Goal: Information Seeking & Learning: Learn about a topic

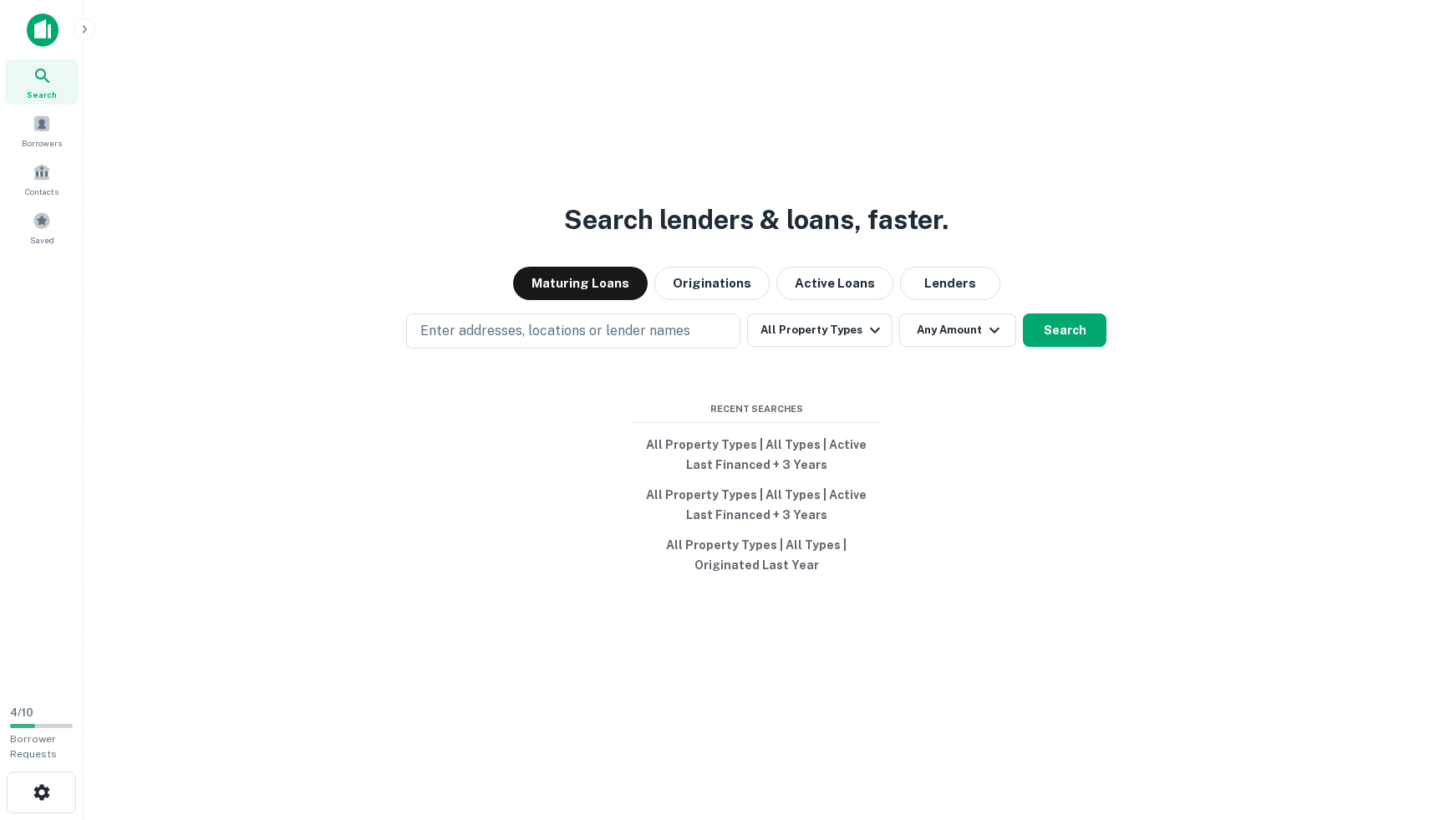
click at [79, 34] on icon "button" at bounding box center [84, 29] width 13 height 13
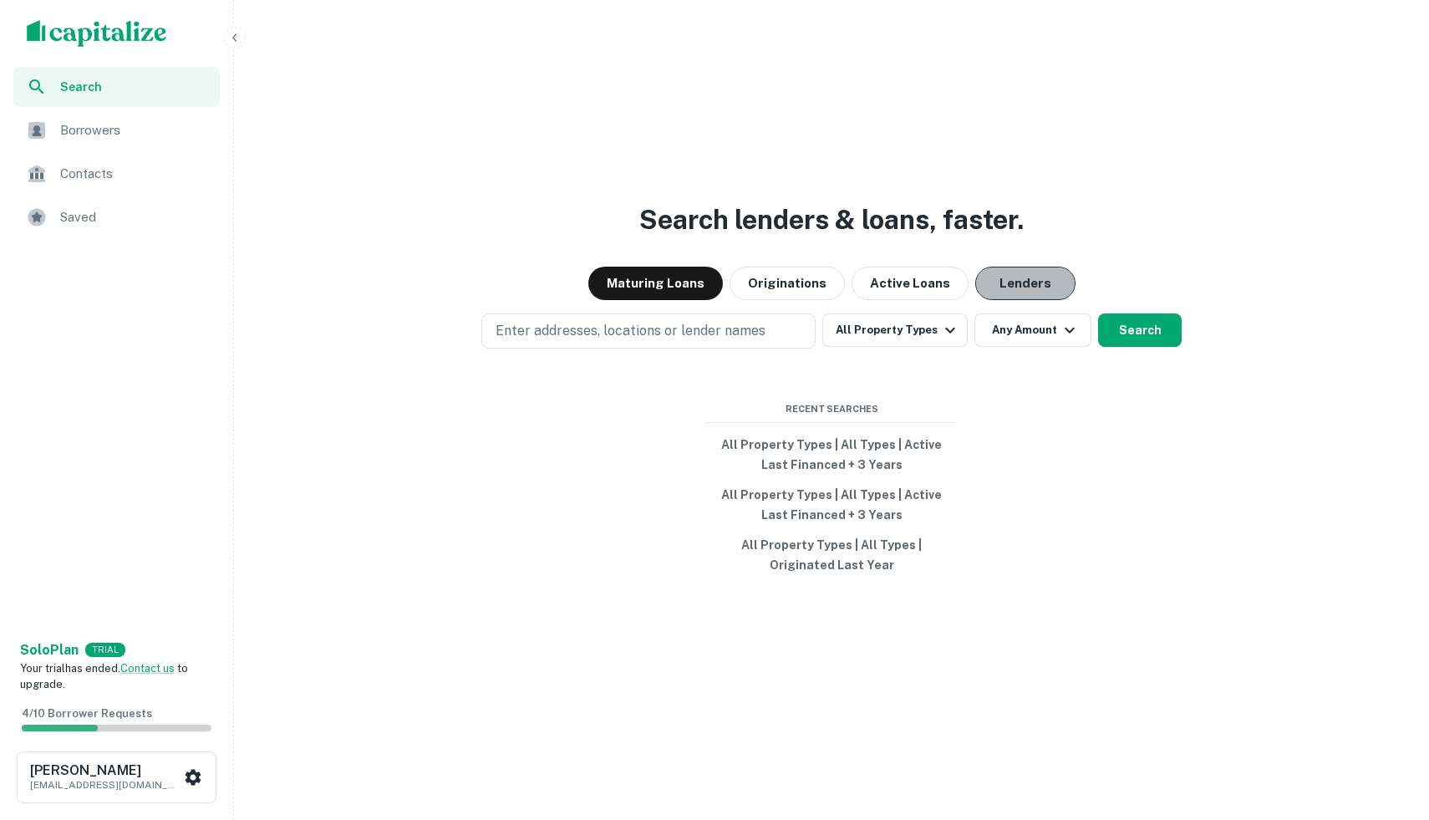
click at [1014, 293] on button "Lenders" at bounding box center [1025, 283] width 100 height 33
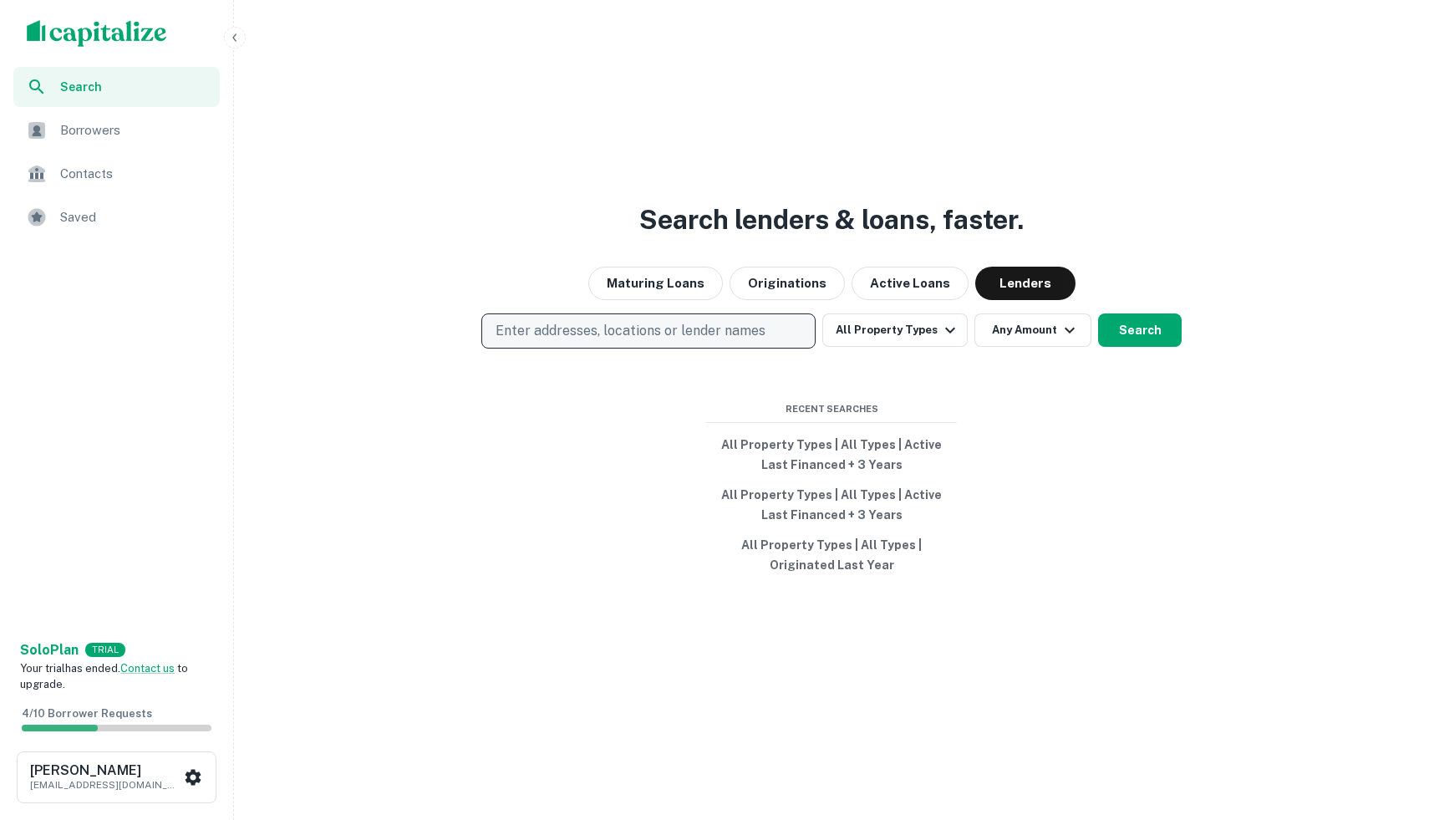
click at [723, 328] on p "Enter addresses, locations or lender names" at bounding box center [631, 331] width 270 height 20
click at [521, 259] on div "Search lenders & loans, faster. Maturing Loans Originations Active Loans Lender…" at bounding box center [832, 450] width 1182 height 820
click at [856, 331] on button "All Property Types" at bounding box center [894, 329] width 145 height 33
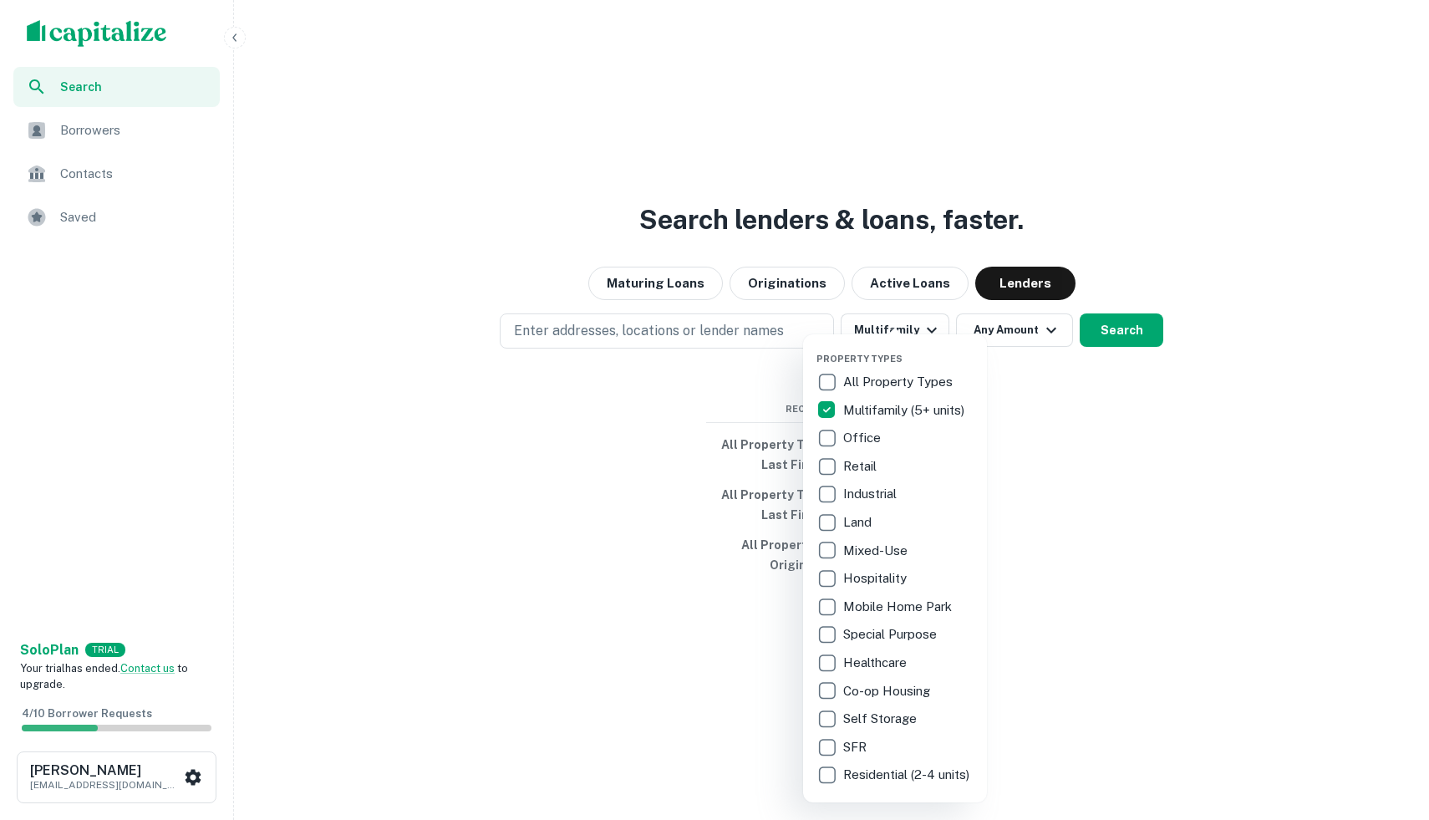
click at [692, 373] on div at bounding box center [714, 410] width 1429 height 820
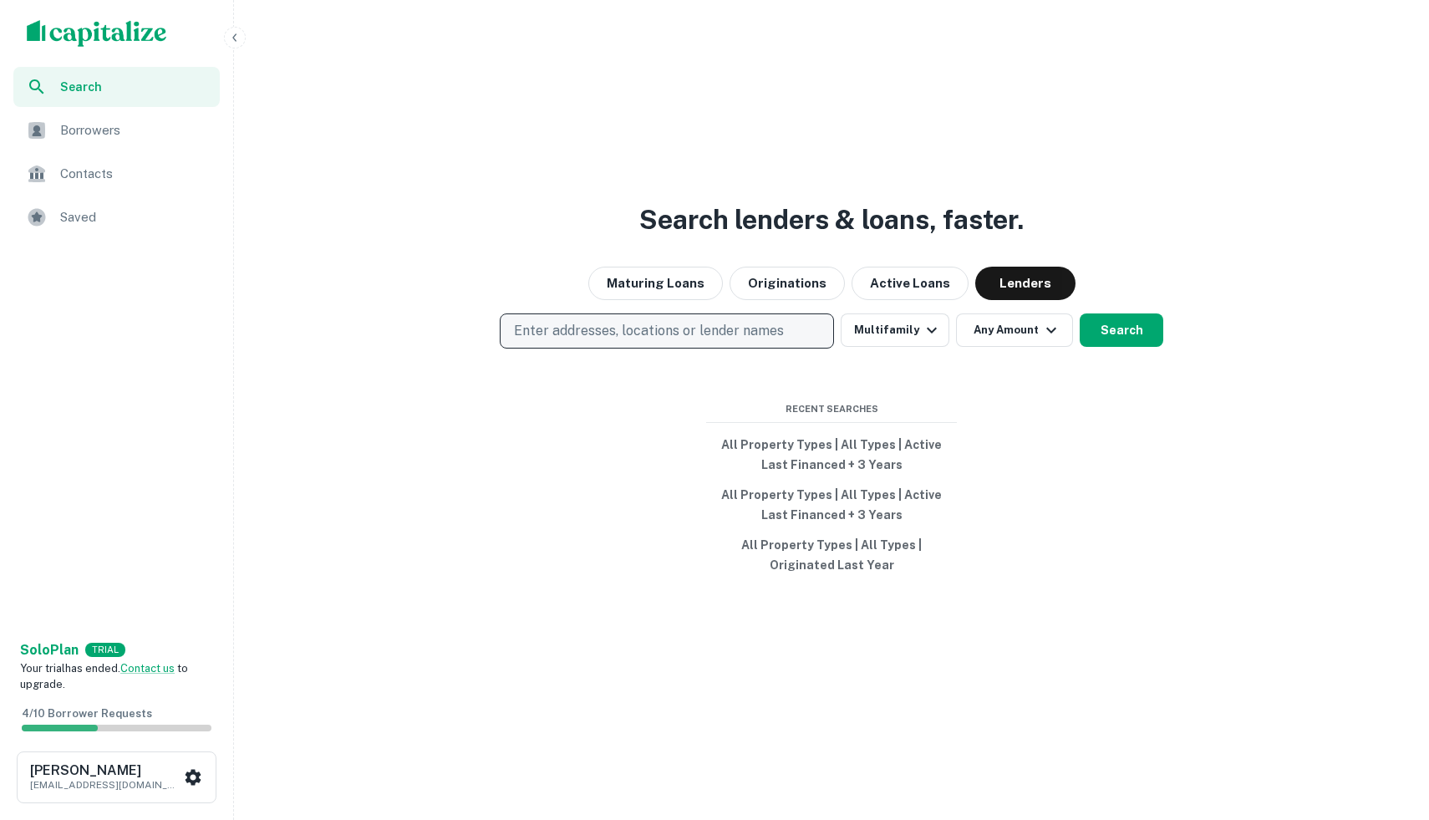
click at [707, 334] on p "Enter addresses, locations or lender names" at bounding box center [649, 331] width 270 height 20
type input "******"
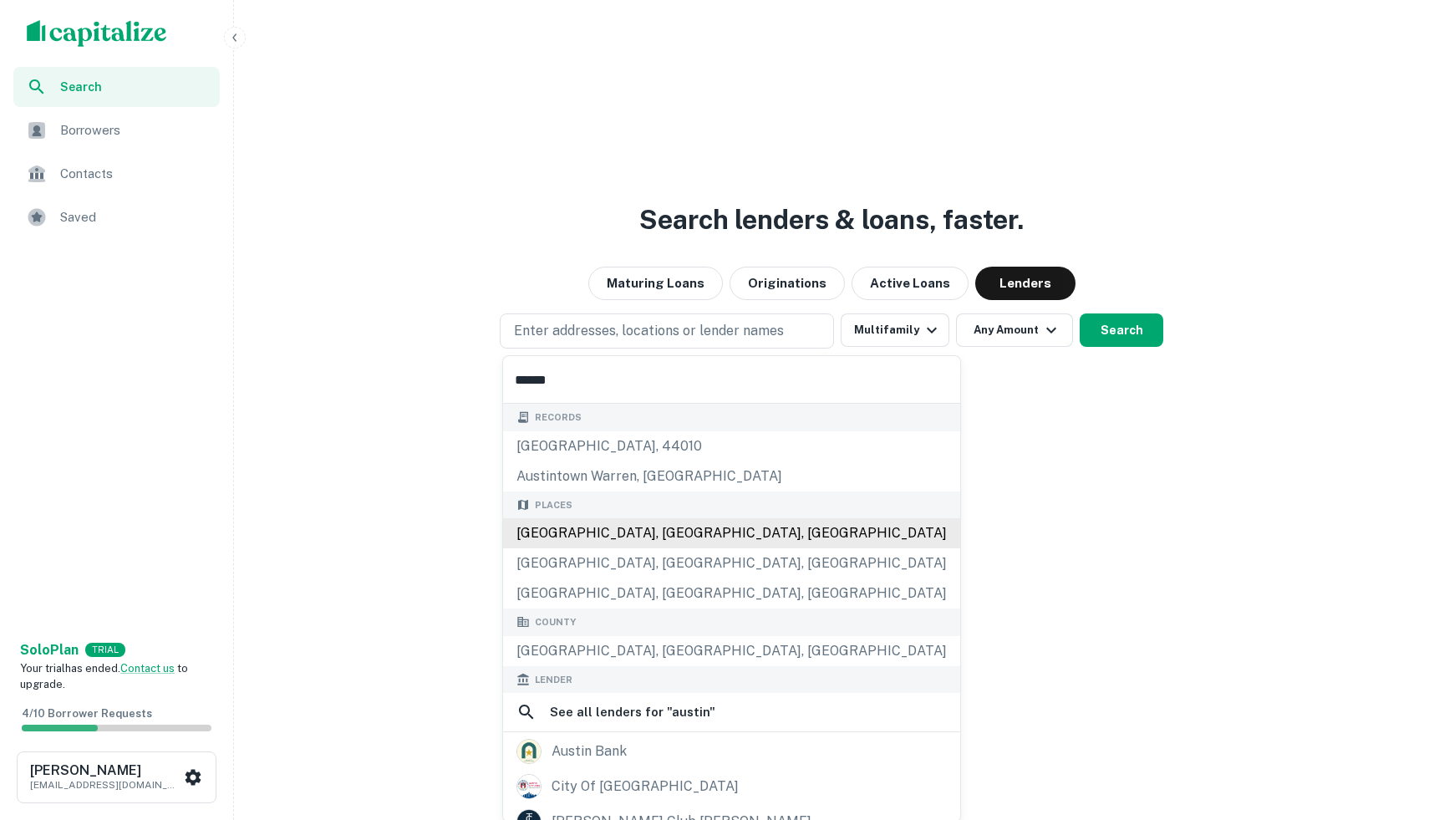
click at [695, 526] on div "Austin, TX, USA" at bounding box center [731, 533] width 457 height 30
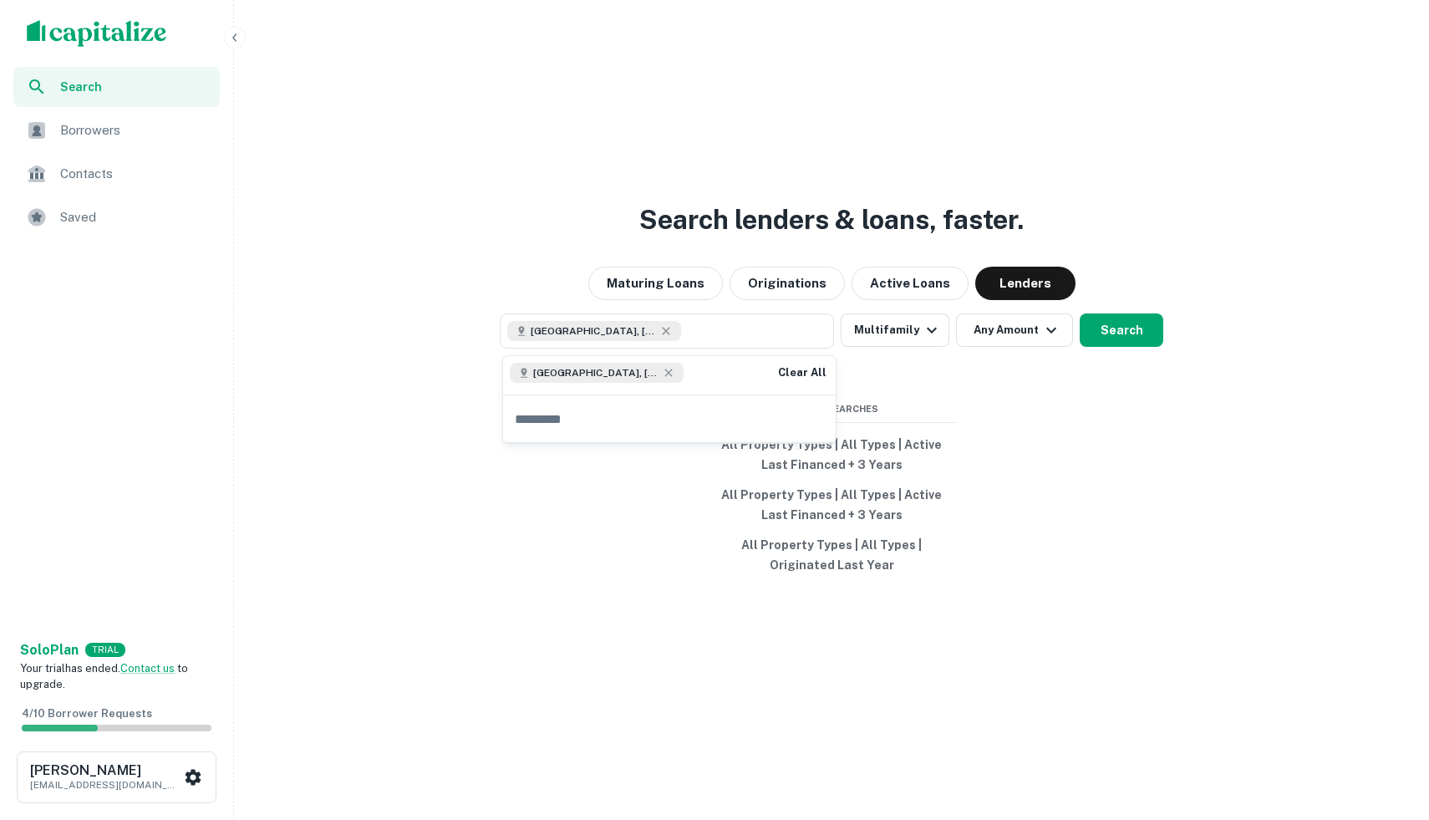
click at [999, 380] on div "Search lenders & loans, faster. Maturing Loans Originations Active Loans Lender…" at bounding box center [832, 450] width 1182 height 820
click at [1011, 334] on button "Any Amount" at bounding box center [1014, 329] width 117 height 33
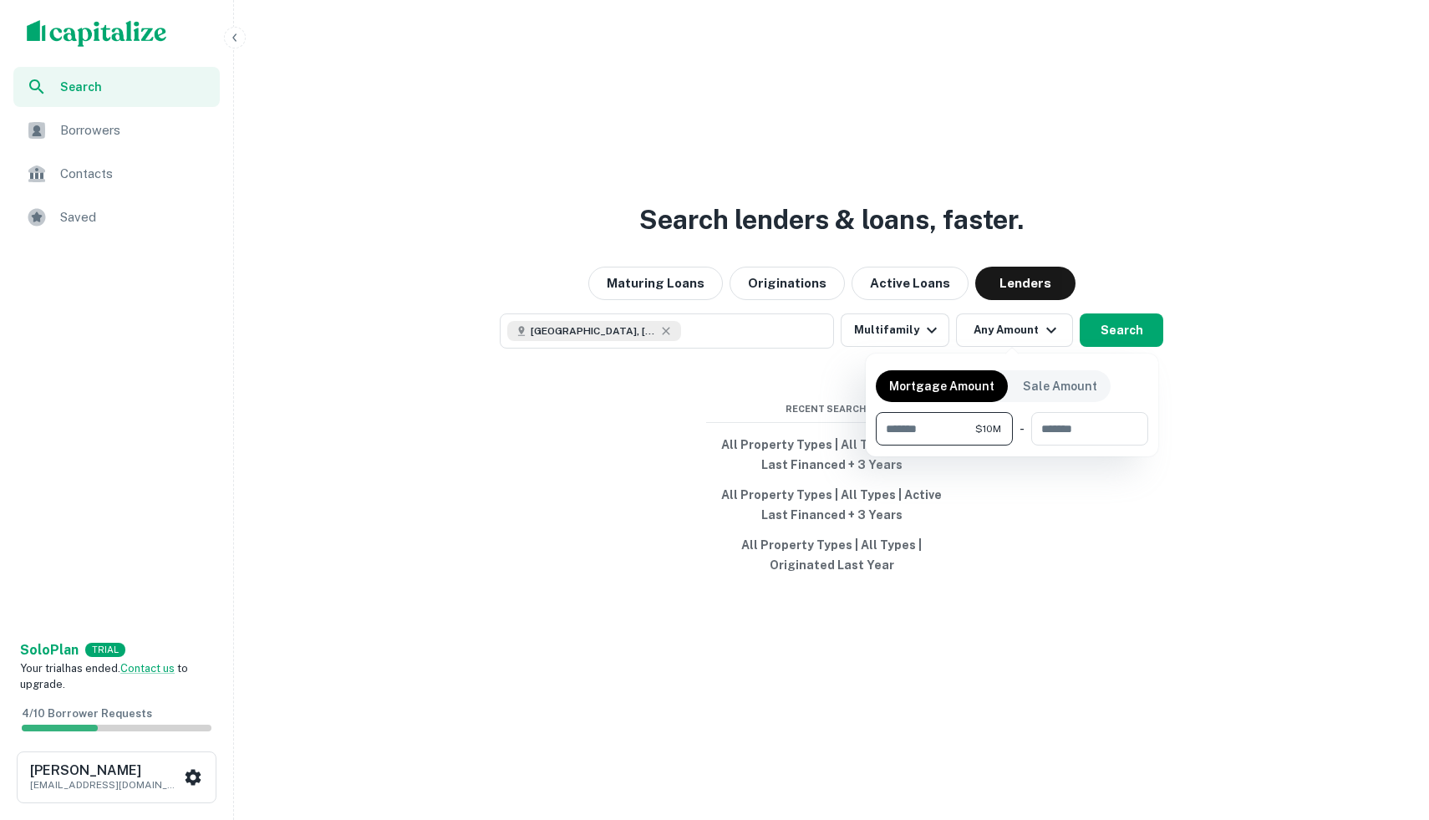
type input "********"
click at [1123, 286] on div at bounding box center [714, 410] width 1429 height 820
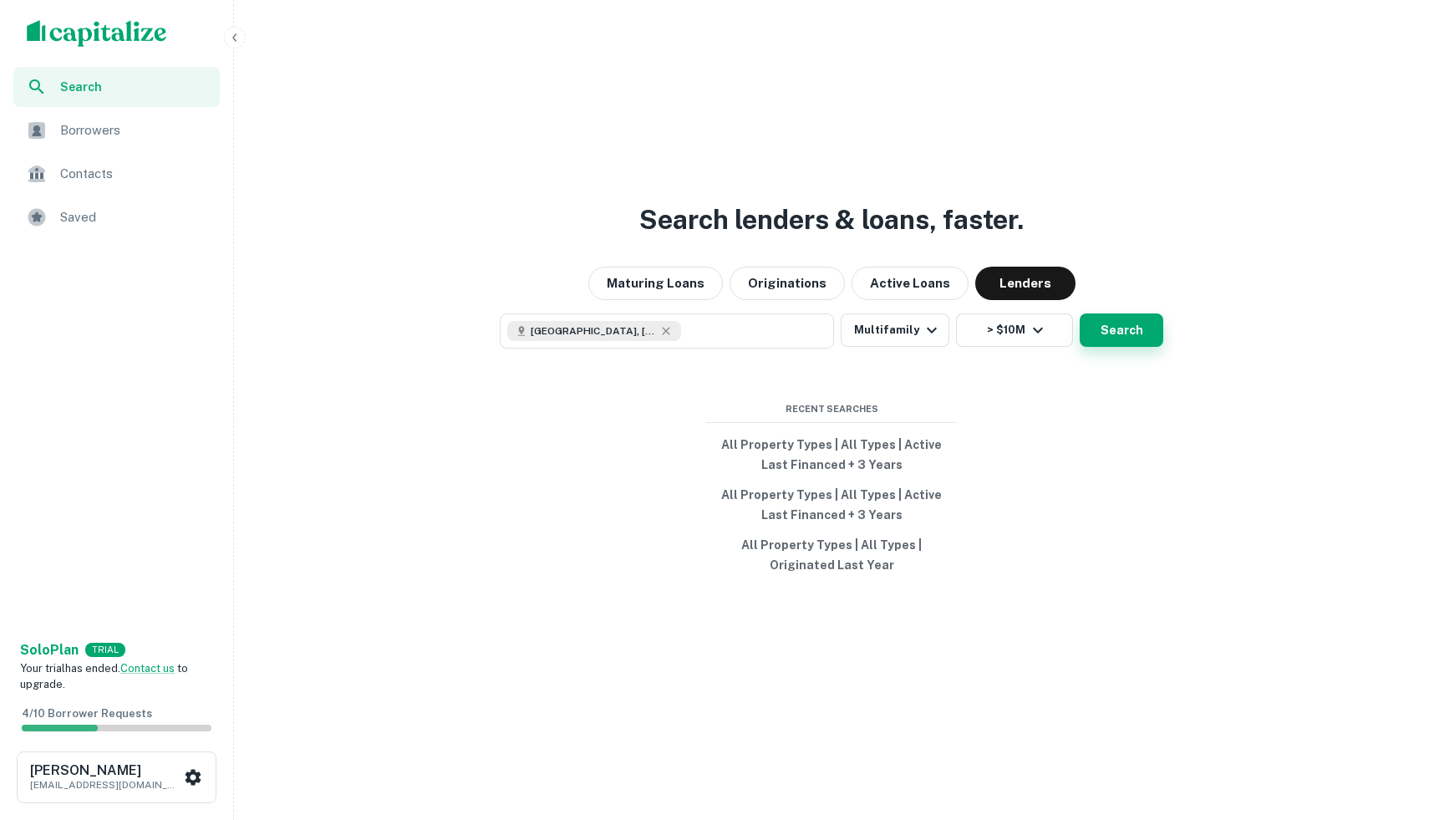
click at [1123, 328] on button "Search" at bounding box center [1122, 329] width 84 height 33
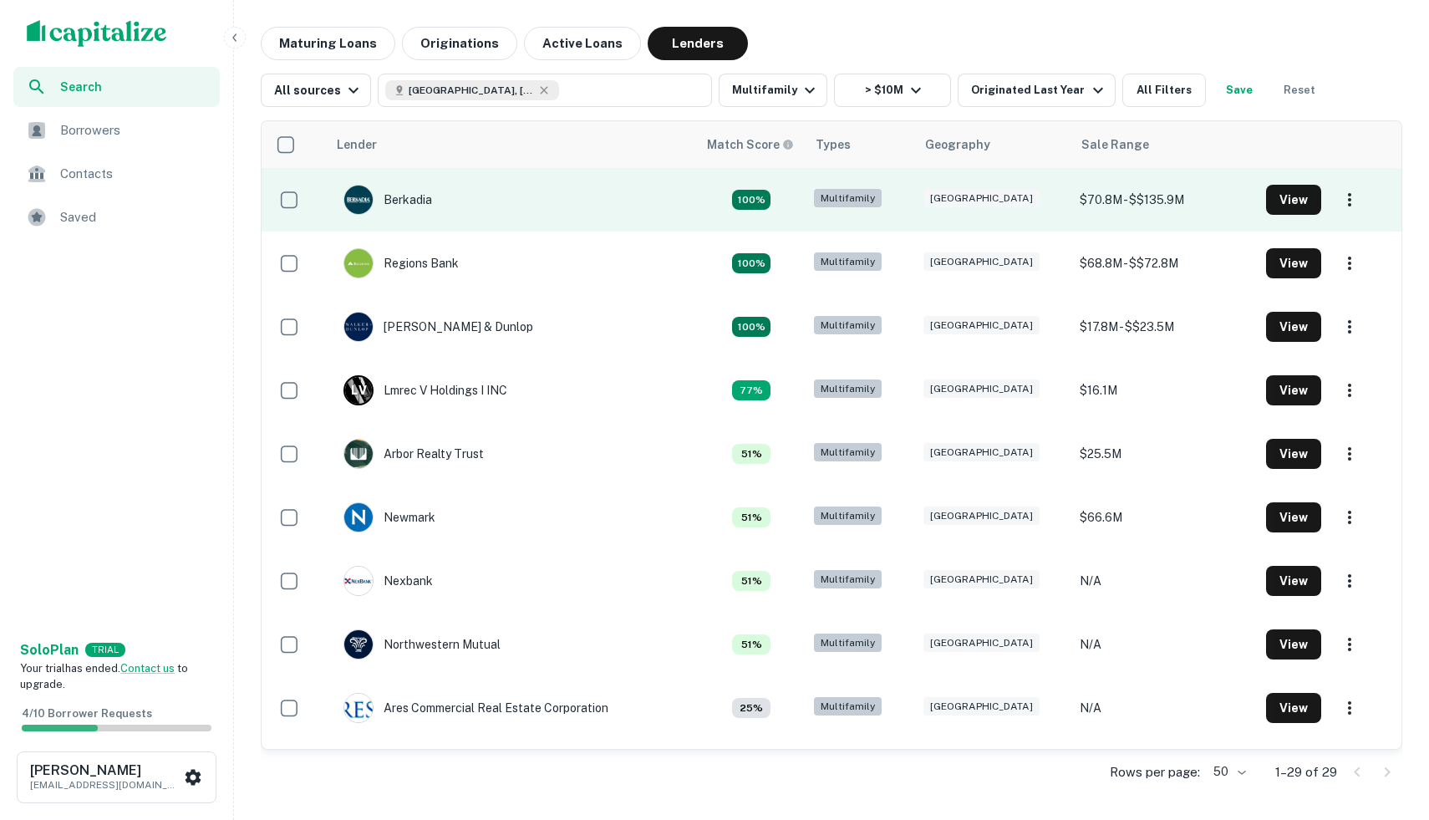
click at [593, 195] on td "Berkadia" at bounding box center [512, 200] width 371 height 64
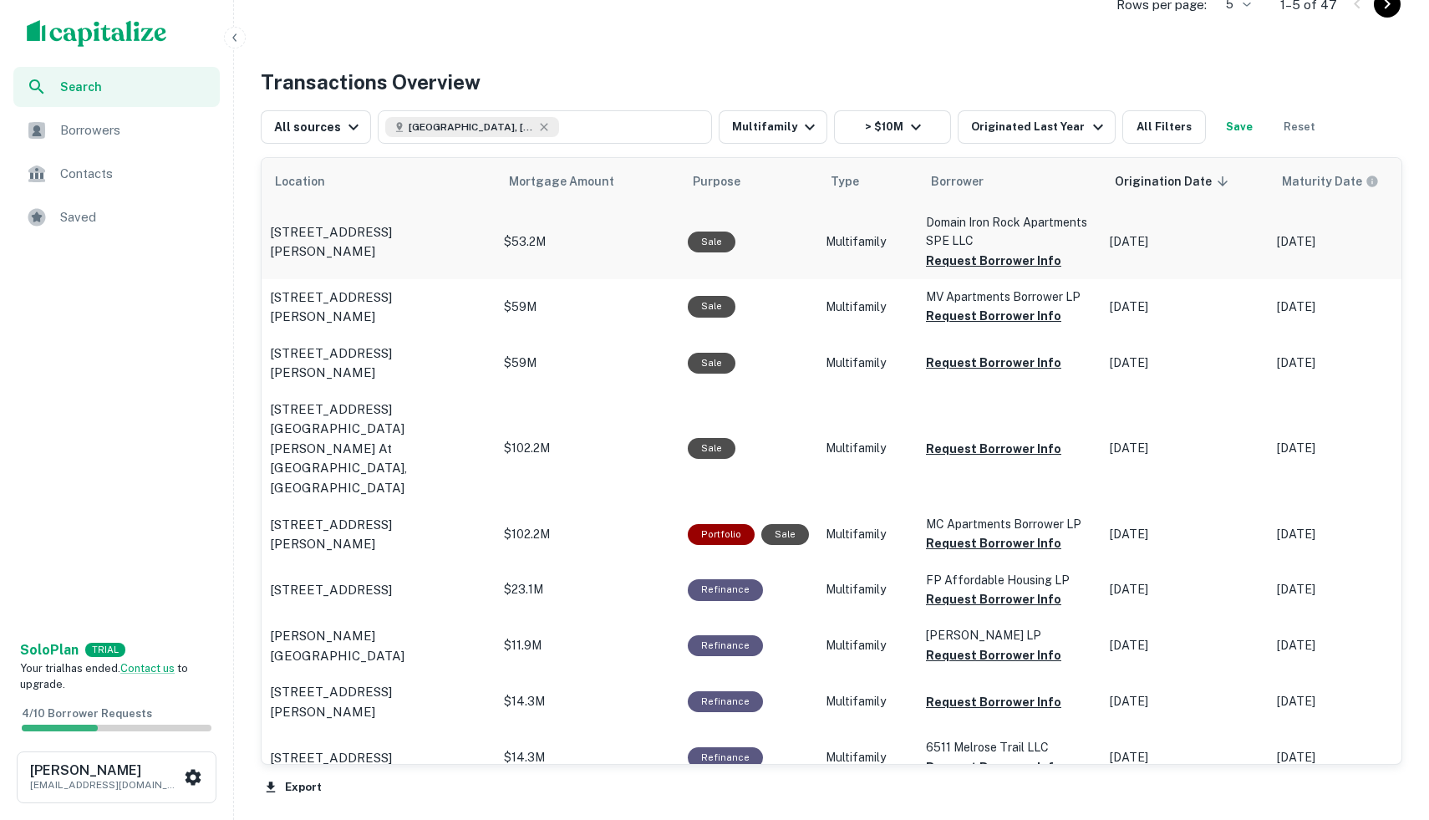
scroll to position [801, 0]
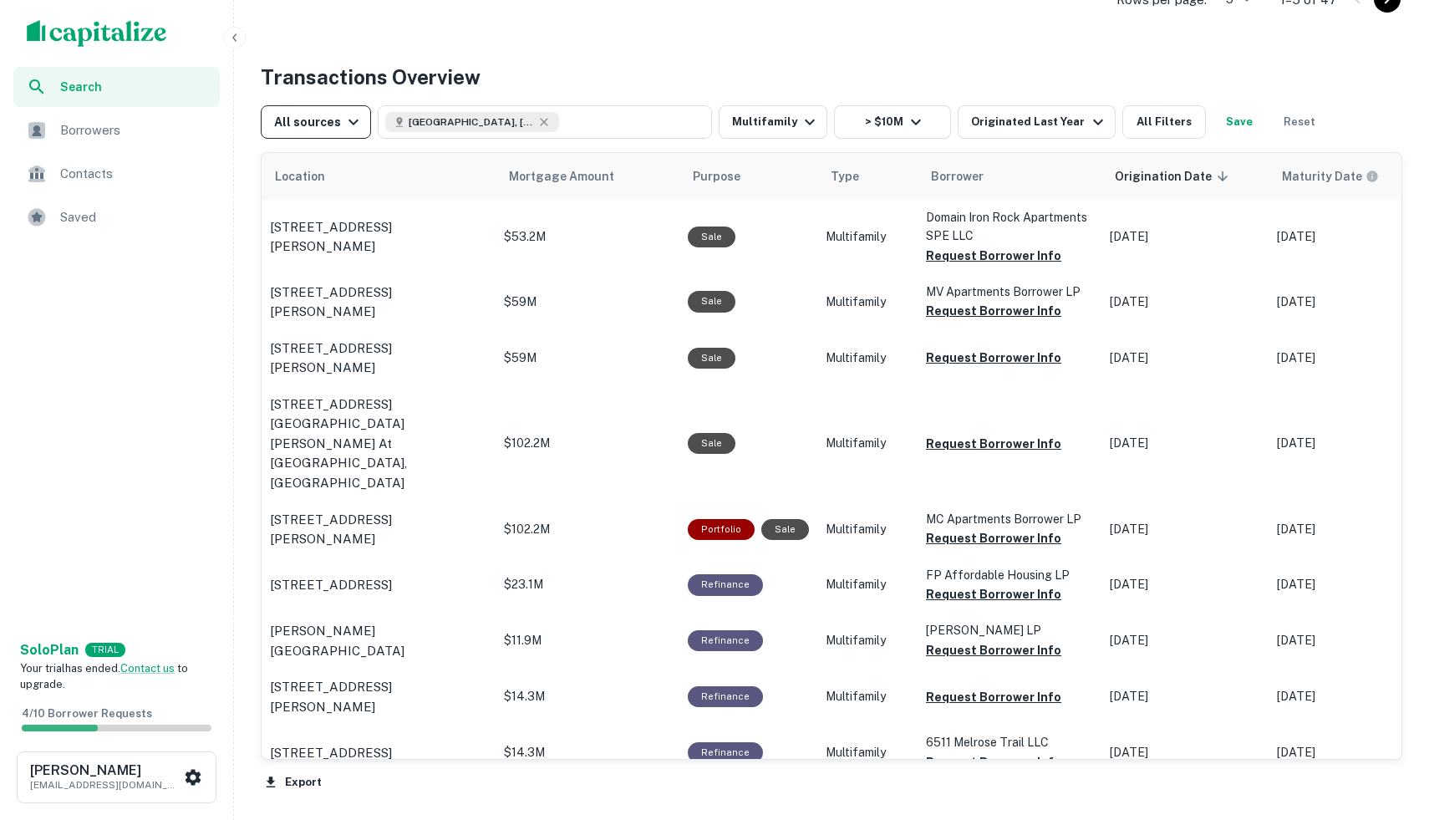
click at [352, 119] on icon "button" at bounding box center [353, 122] width 20 height 20
click at [316, 125] on div at bounding box center [714, 410] width 1429 height 820
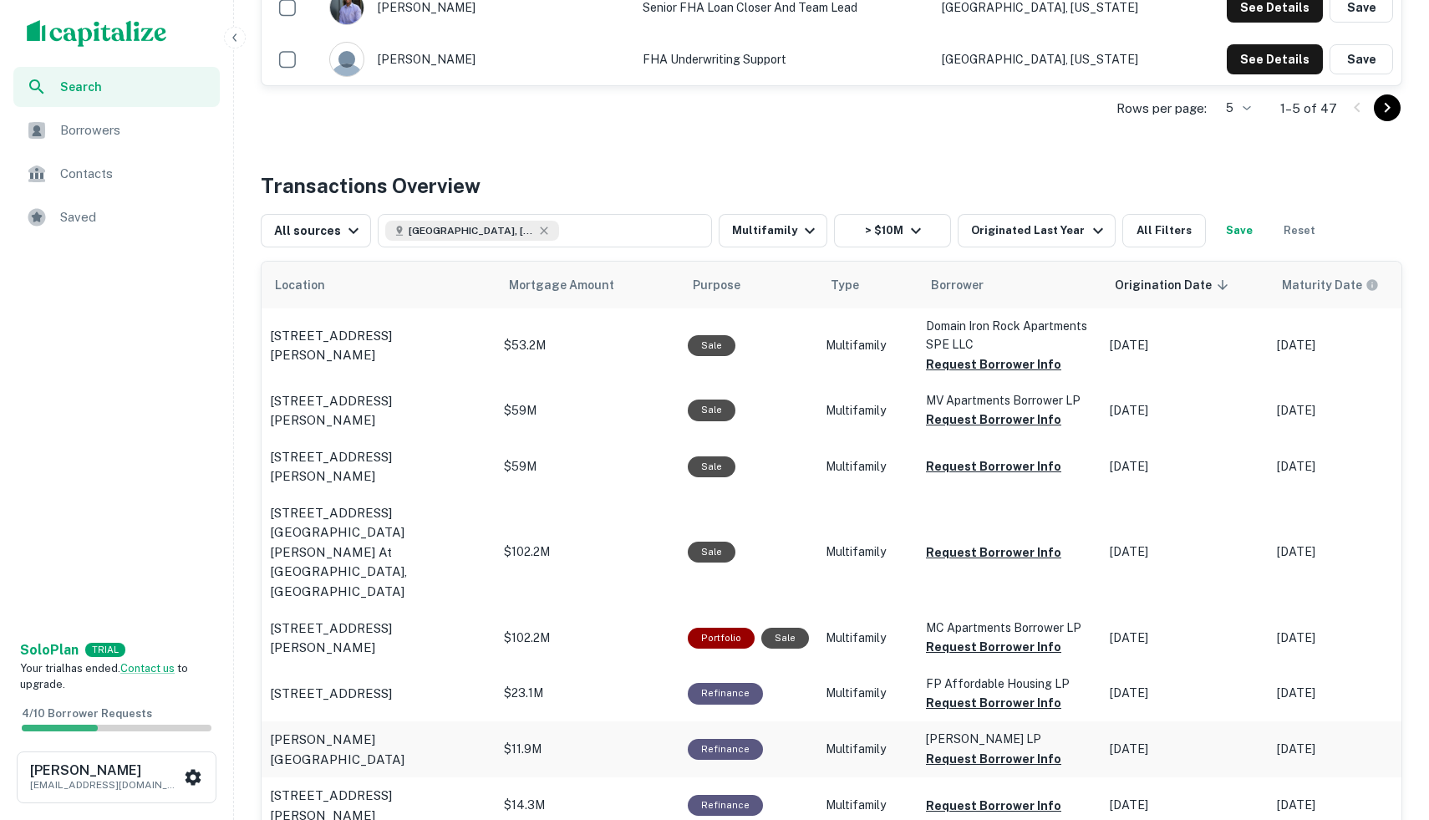
scroll to position [690, 0]
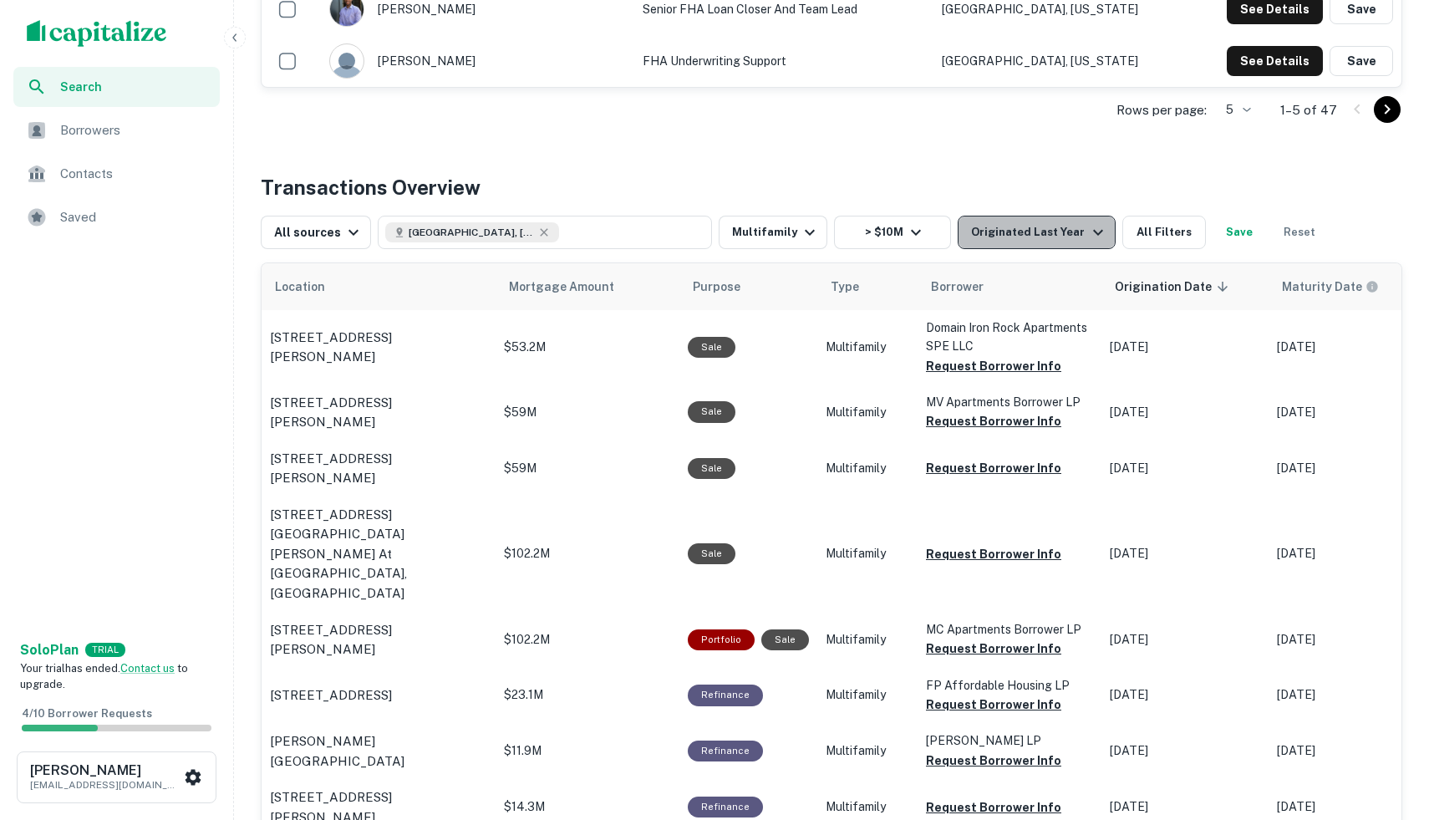
click at [1035, 224] on div "Originated Last Year" at bounding box center [1039, 232] width 136 height 20
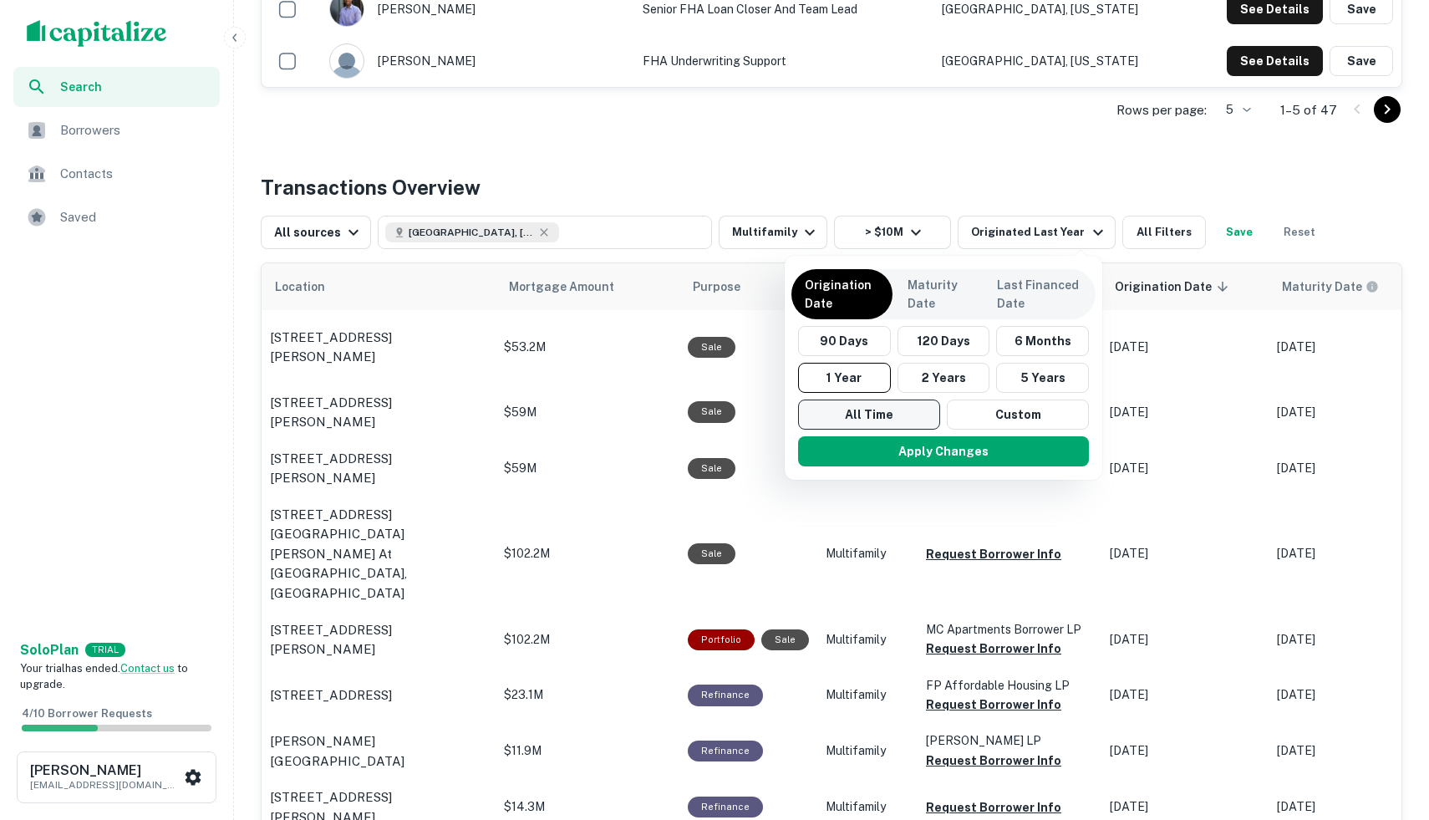
click at [875, 415] on button "All Time" at bounding box center [869, 414] width 142 height 30
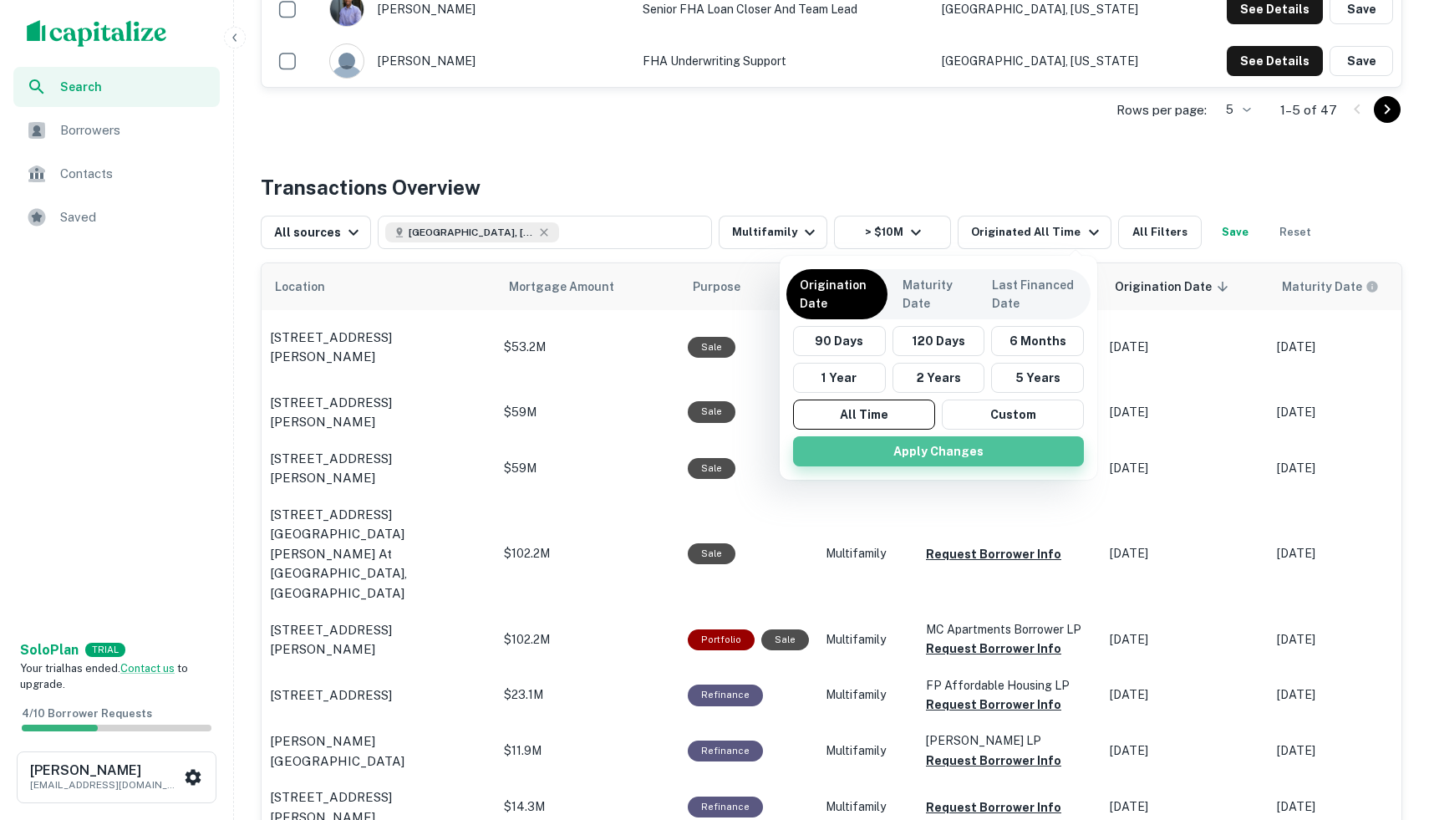
click at [889, 449] on button "Apply Changes" at bounding box center [938, 451] width 291 height 30
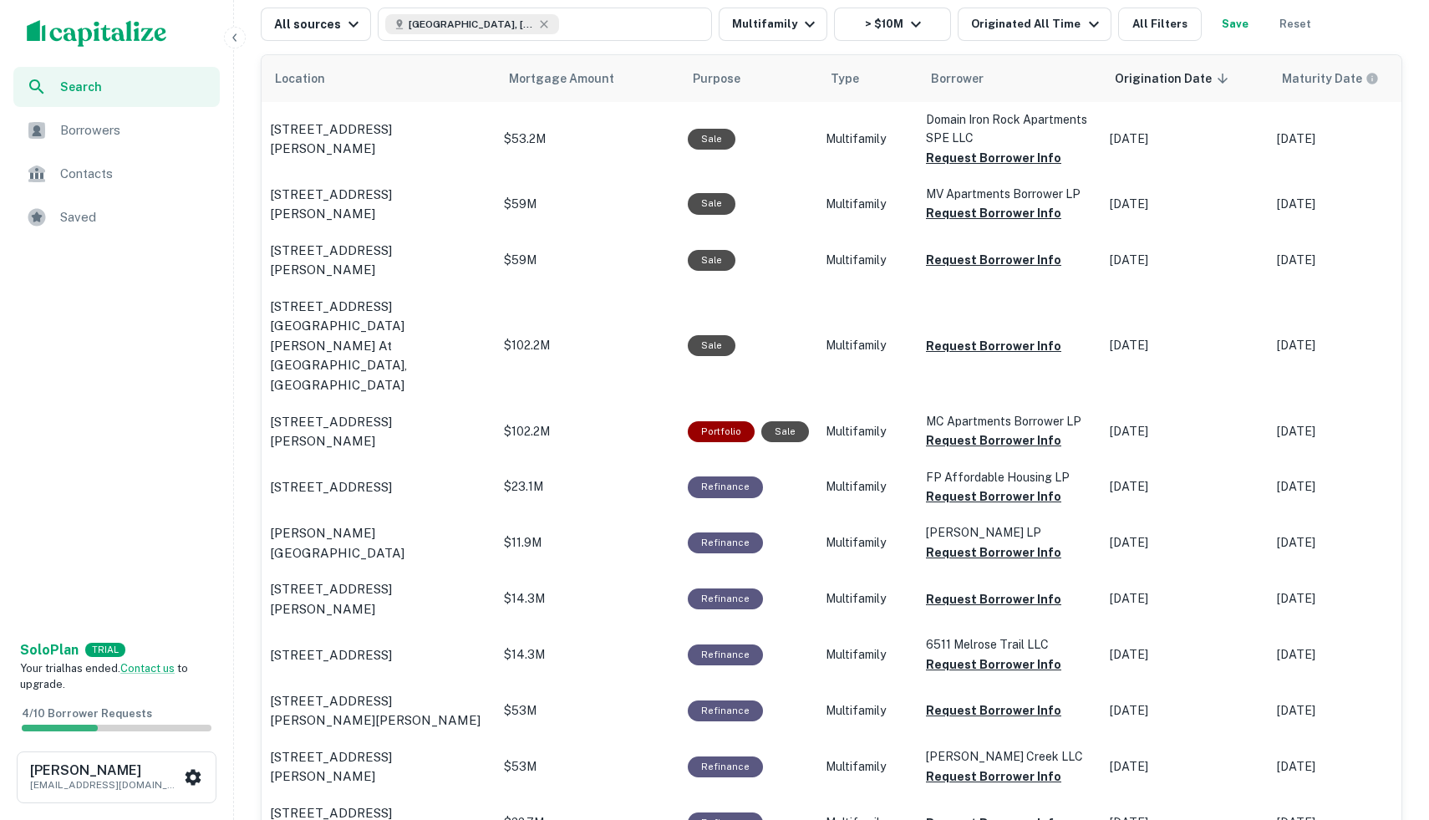
scroll to position [904, 0]
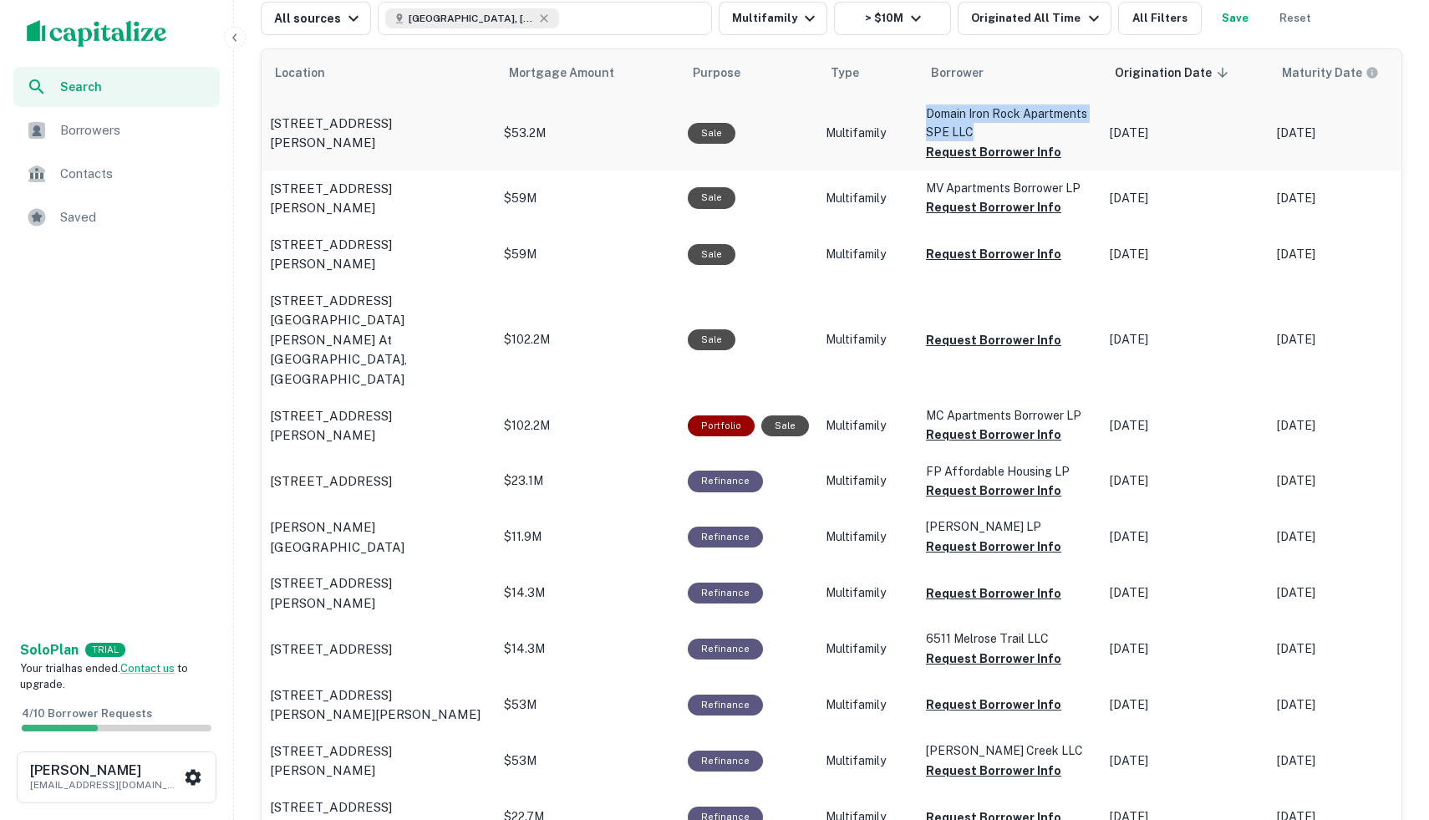
drag, startPoint x: 923, startPoint y: 111, endPoint x: 989, endPoint y: 131, distance: 68.2
click at [989, 131] on p "Domain Iron Rock Apartments SPE LLC" at bounding box center [1009, 122] width 167 height 37
copy p "Domain Iron Rock Apartments SPE LLC"
click at [989, 150] on button "Request Borrower Info" at bounding box center [993, 152] width 135 height 20
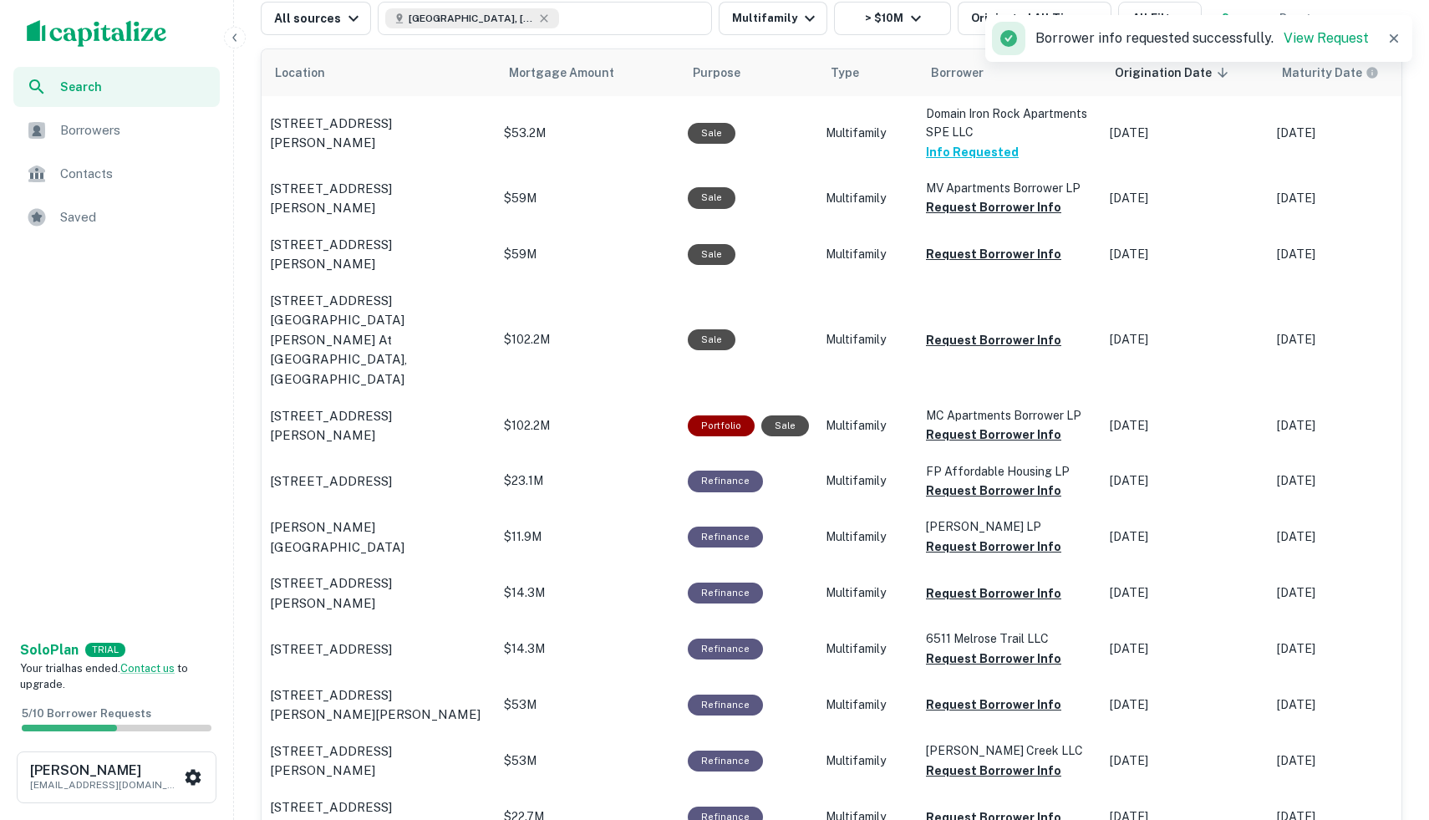
click at [1305, 46] on p "Borrower info requested successfully. View Request" at bounding box center [1201, 38] width 333 height 20
click at [1311, 39] on link "View Request" at bounding box center [1326, 38] width 85 height 16
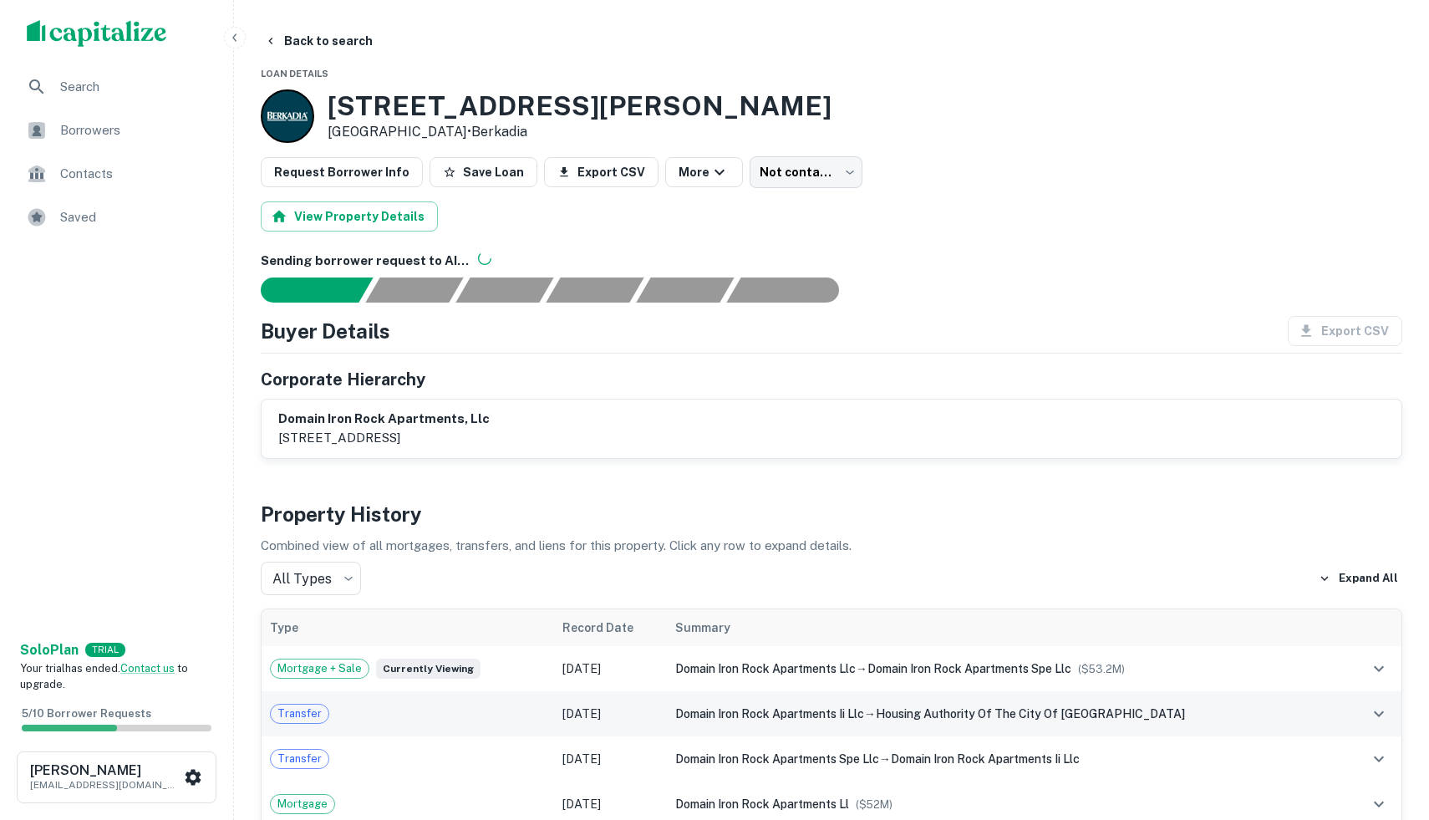
scroll to position [1, 0]
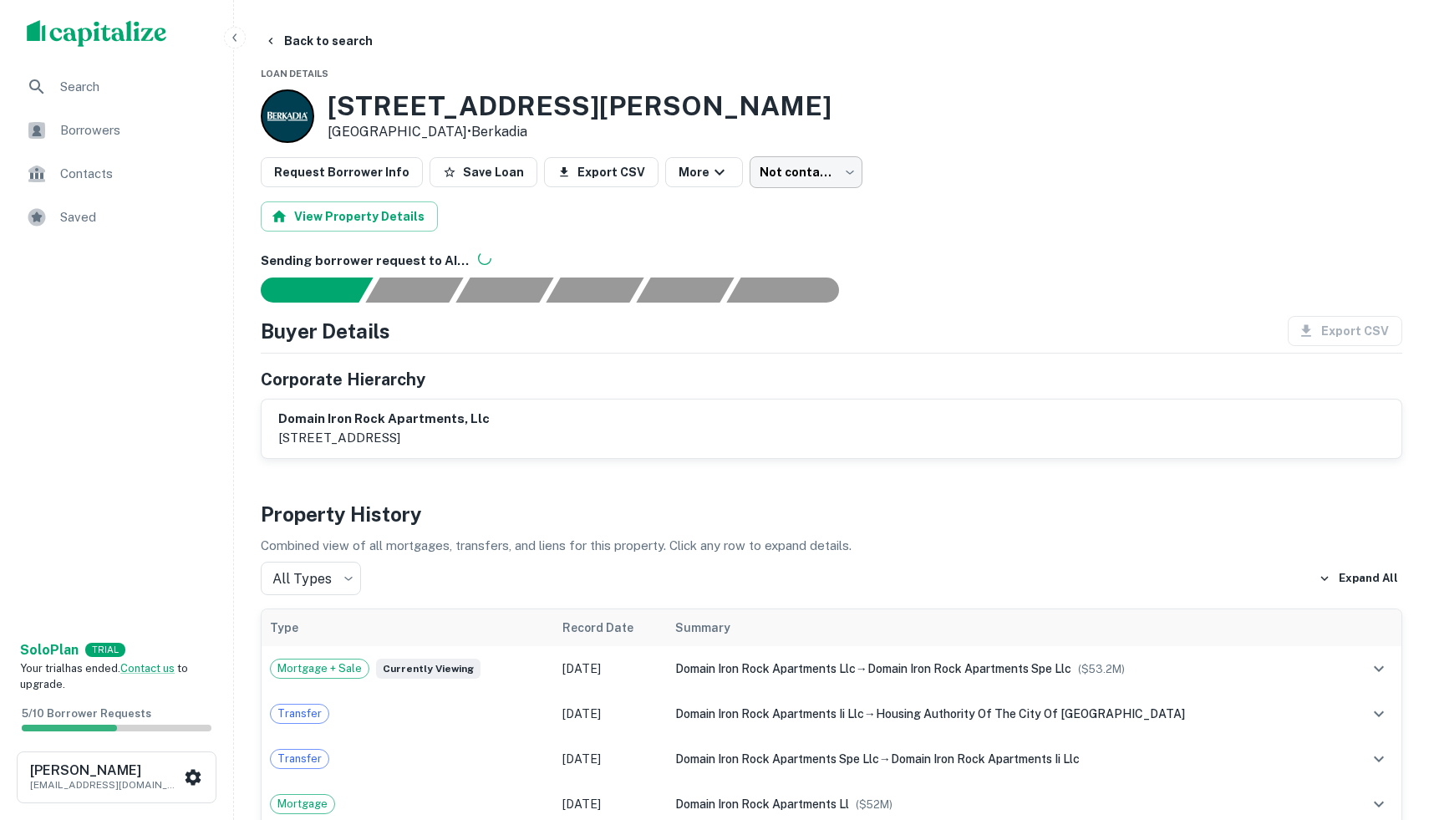
click at [798, 173] on body "Search Borrowers Contacts Saved Solo Plan TRIAL Your trial has ended. Contact u…" at bounding box center [714, 409] width 1429 height 820
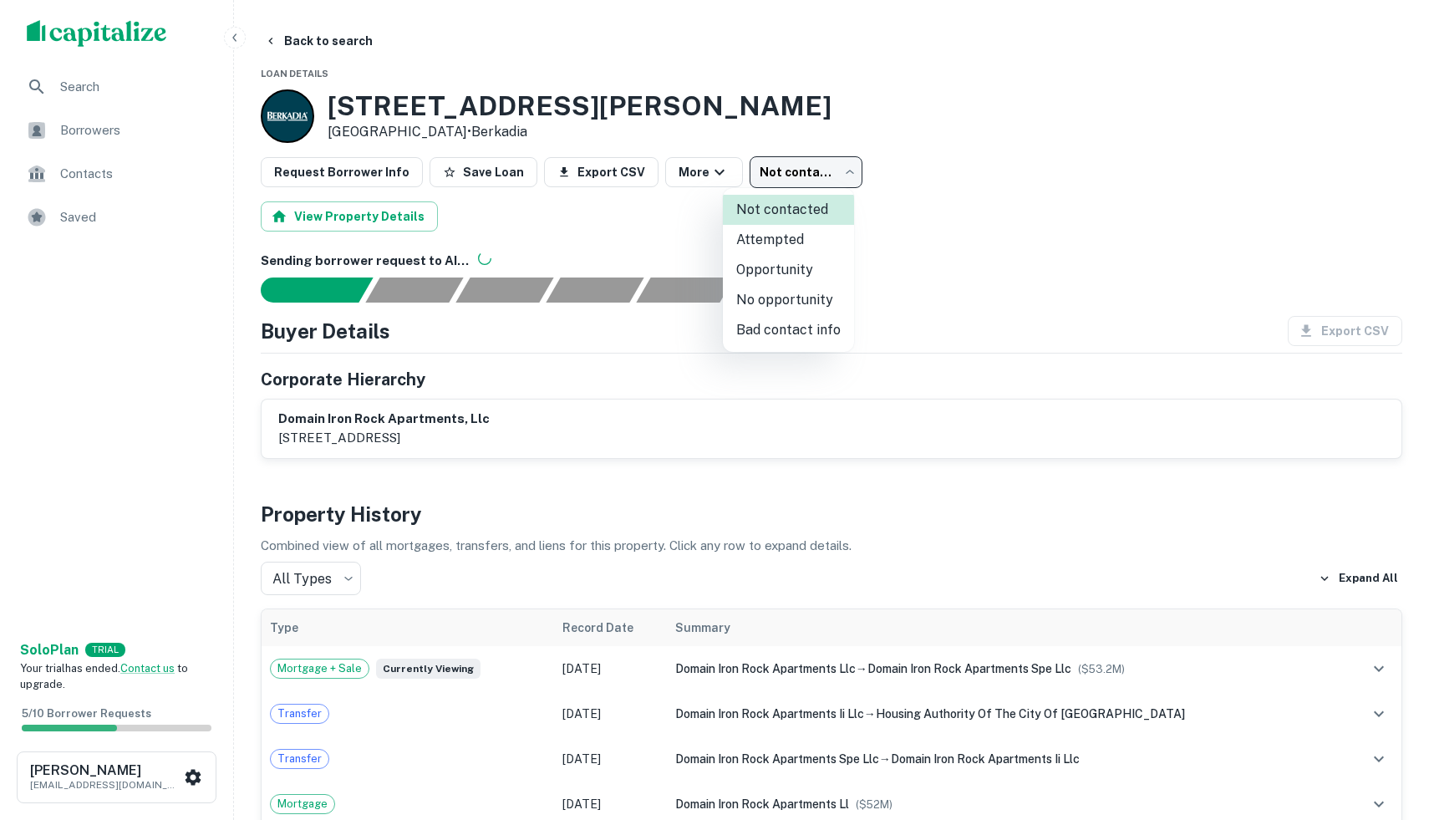
click at [798, 173] on div at bounding box center [714, 410] width 1429 height 820
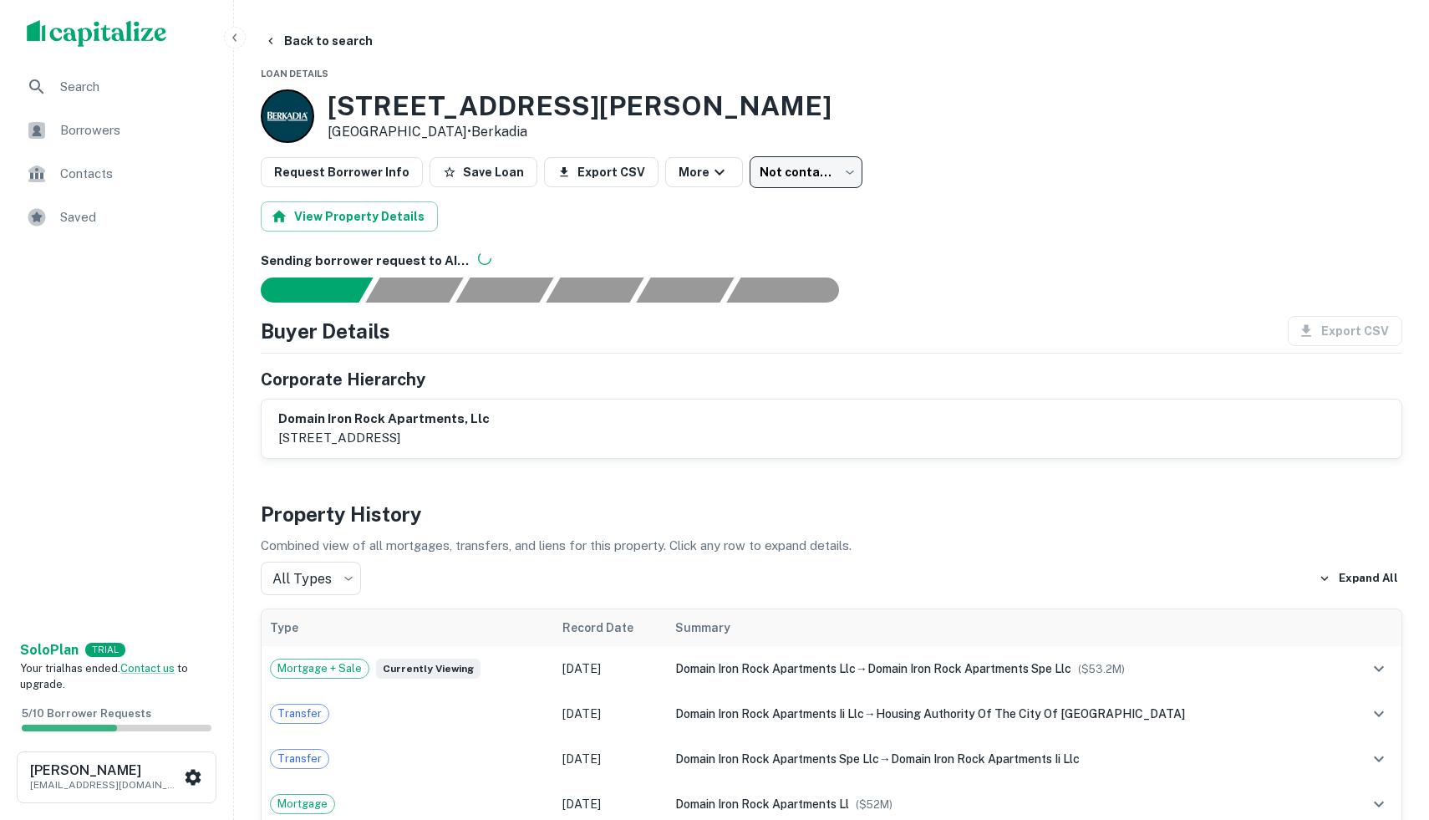
click at [732, 113] on div "[STREET_ADDRESS][PERSON_NAME] • Berkadia" at bounding box center [832, 115] width 1142 height 53
click at [379, 414] on h6 "domain iron rock apartments, llc" at bounding box center [383, 418] width 211 height 19
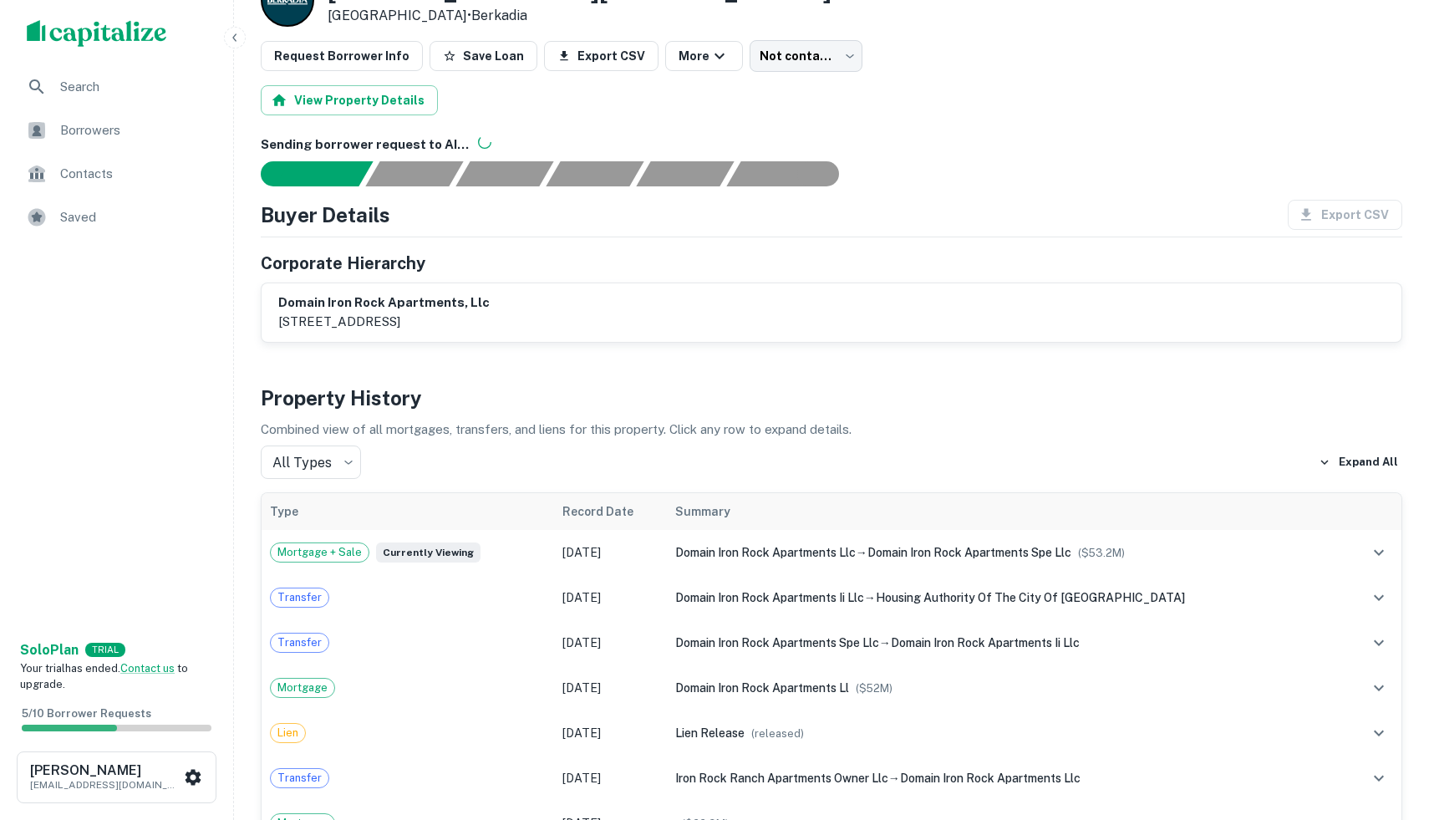
scroll to position [123, 0]
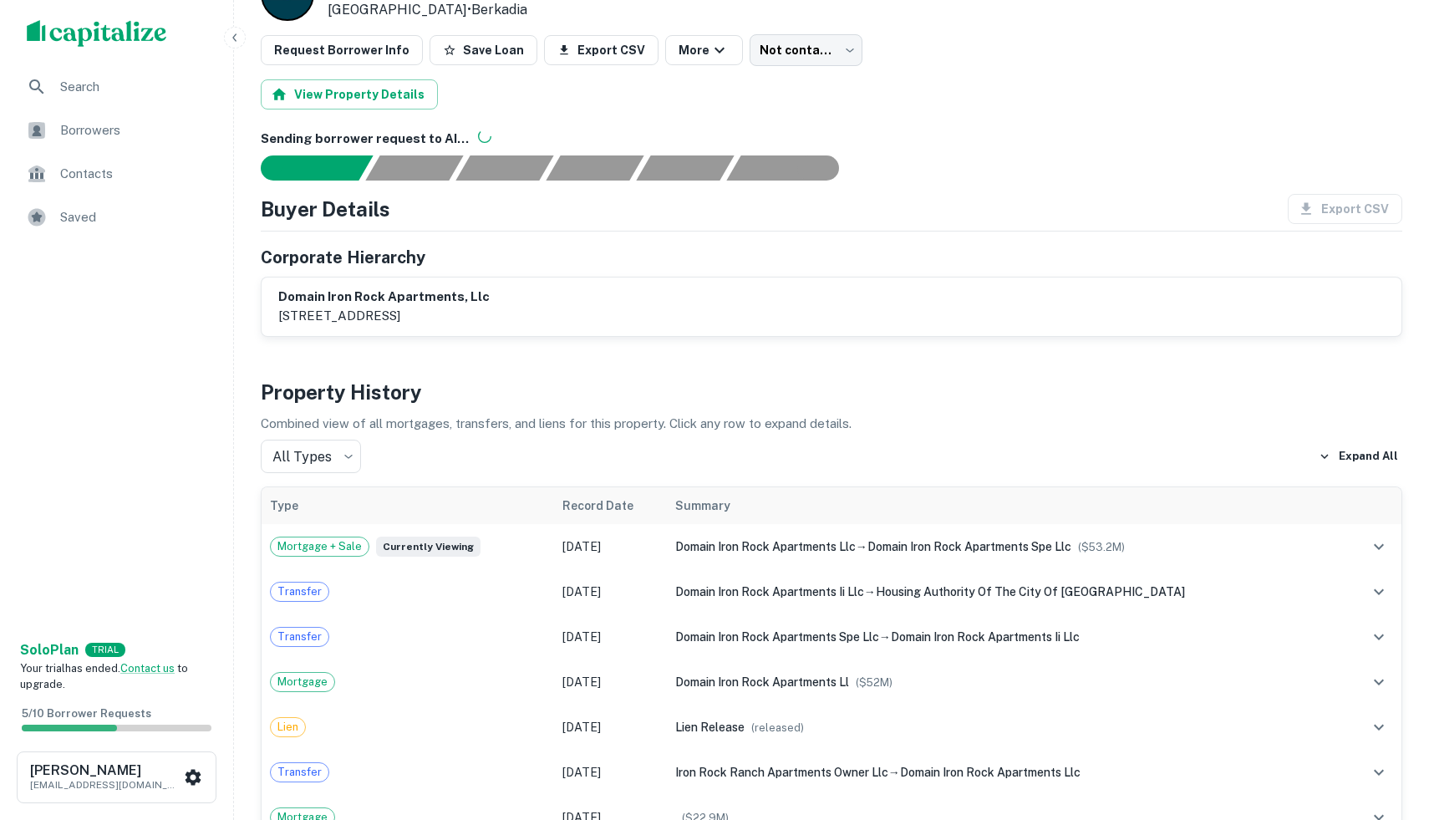
click at [760, 425] on p "Combined view of all mortgages, transfers, and liens for this property. Click a…" at bounding box center [832, 424] width 1142 height 20
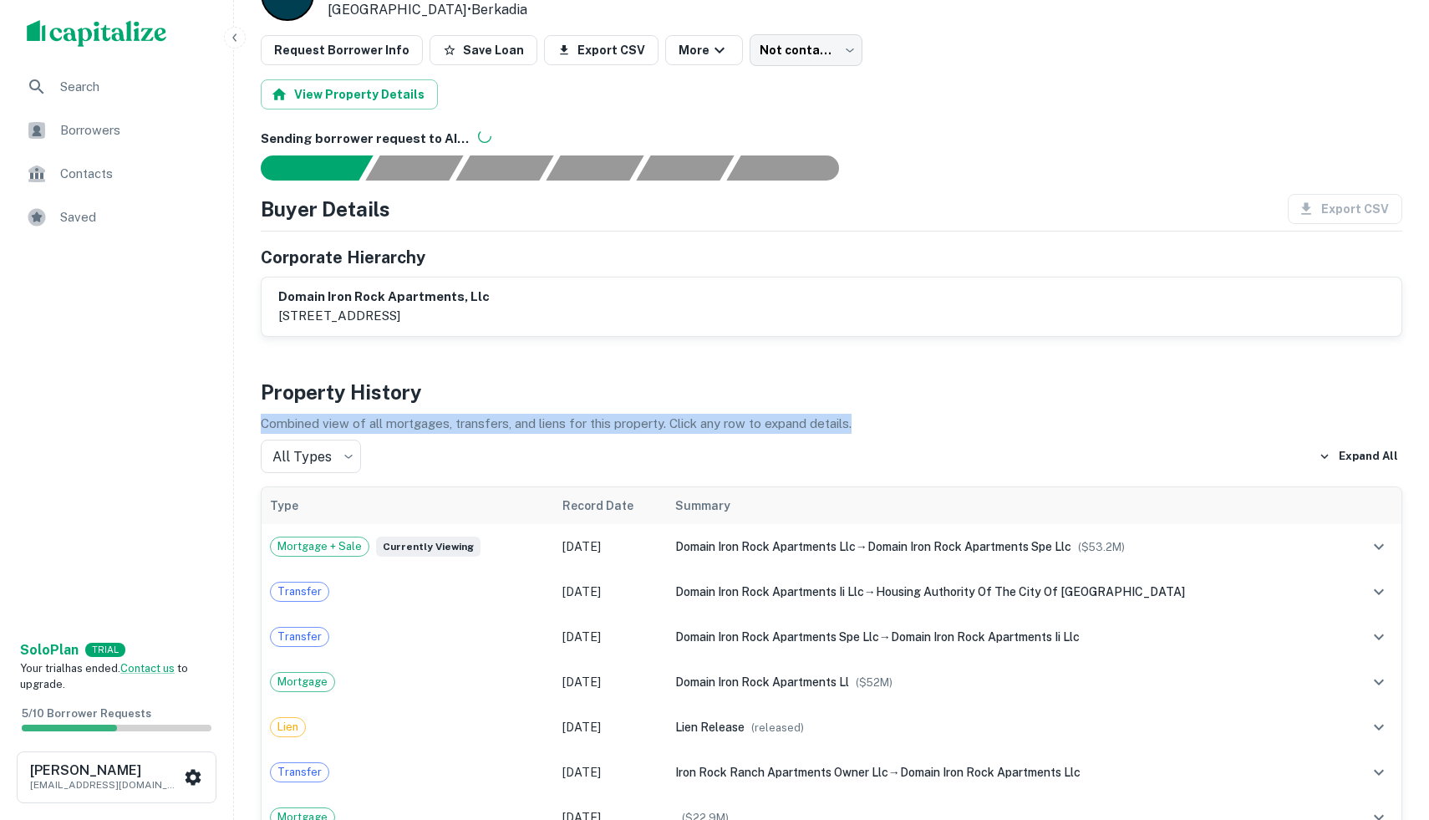
click at [760, 425] on p "Combined view of all mortgages, transfers, and liens for this property. Click a…" at bounding box center [832, 424] width 1142 height 20
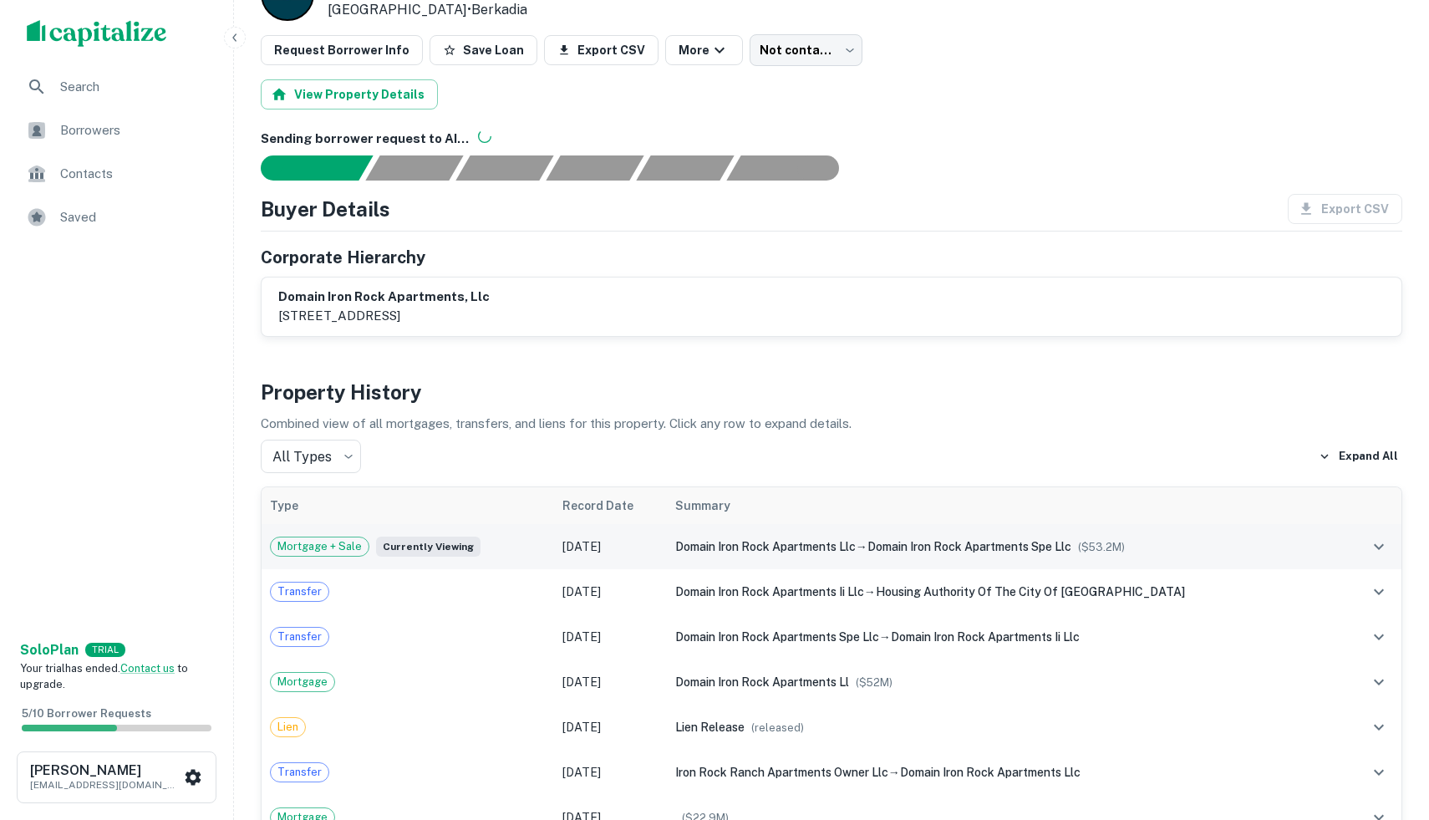
click at [760, 538] on div "domain iron rock apartments llc → domain iron rock apartments spe llc ($ 53.2M )" at bounding box center [1005, 546] width 660 height 18
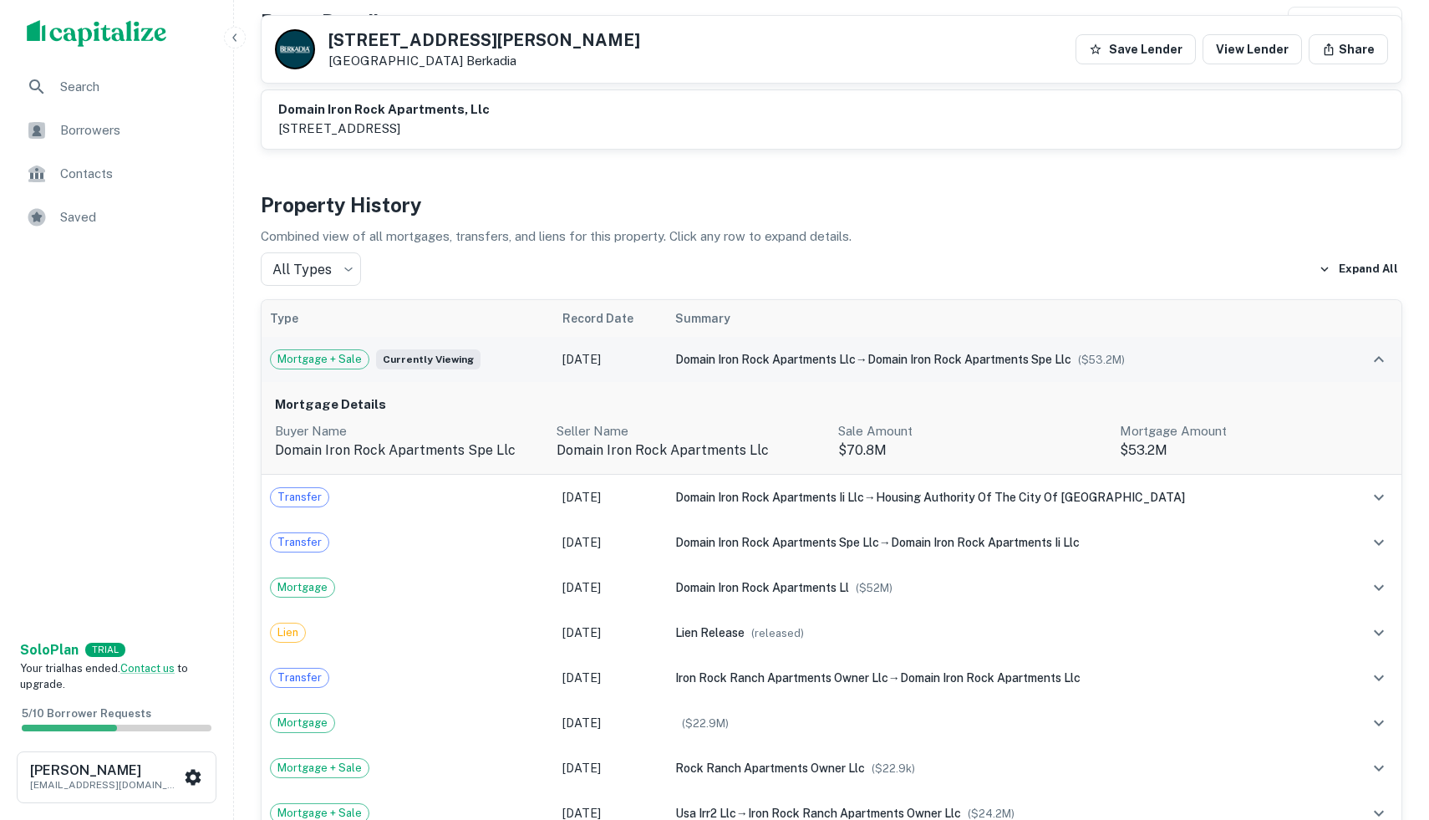
scroll to position [274, 0]
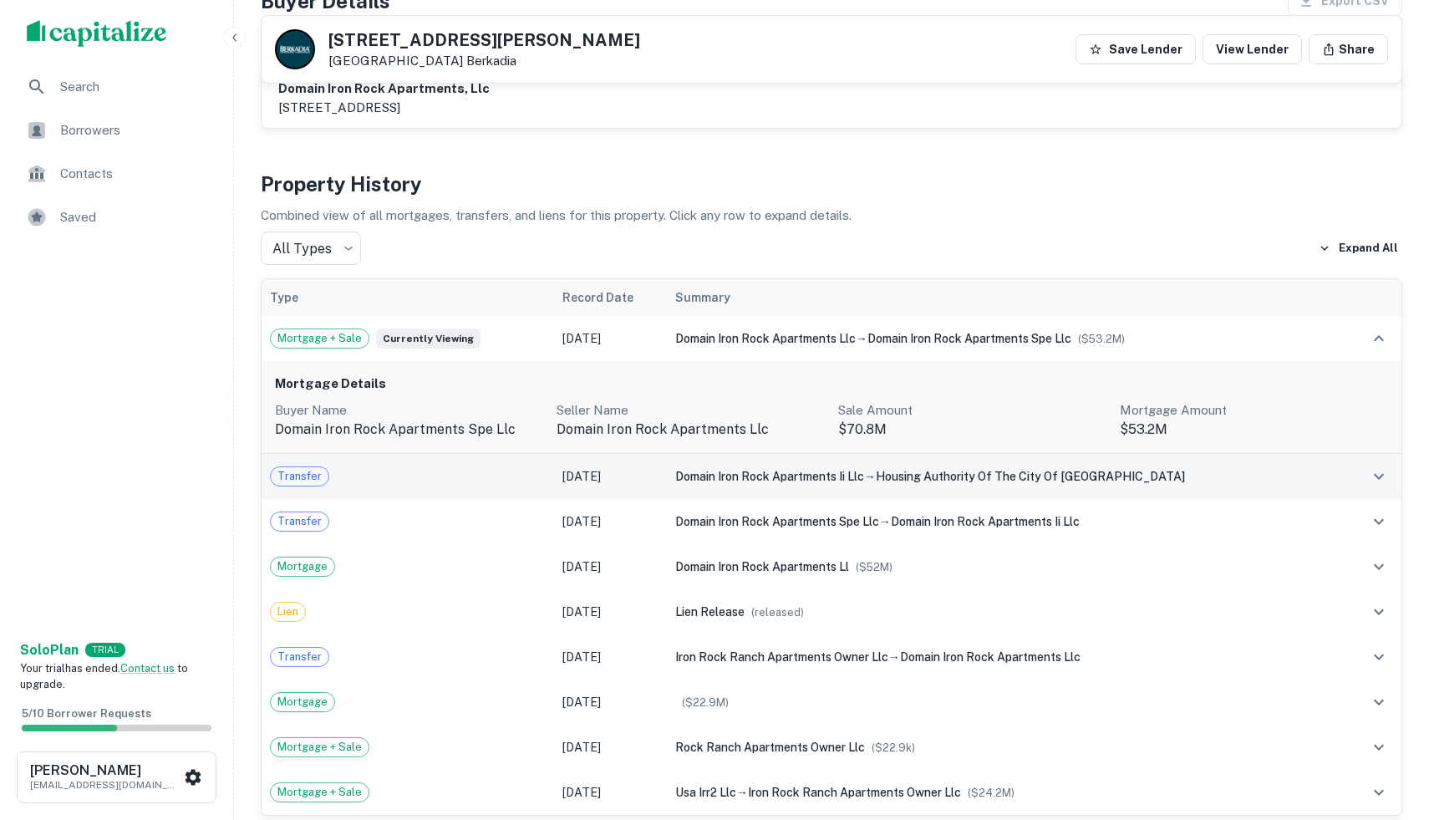
click at [765, 470] on span "domain iron rock apartments ii llc" at bounding box center [769, 476] width 189 height 13
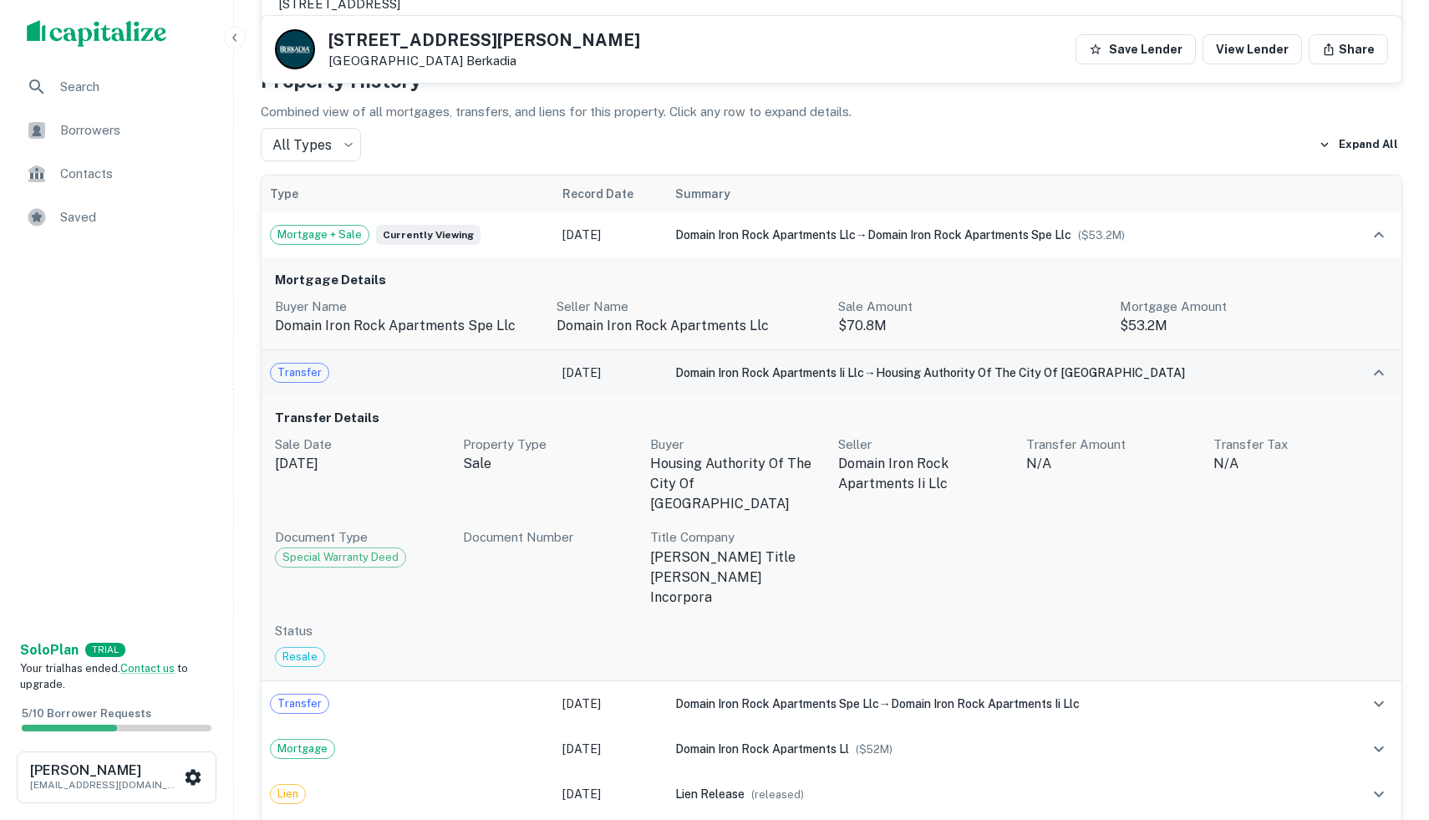
scroll to position [380, 0]
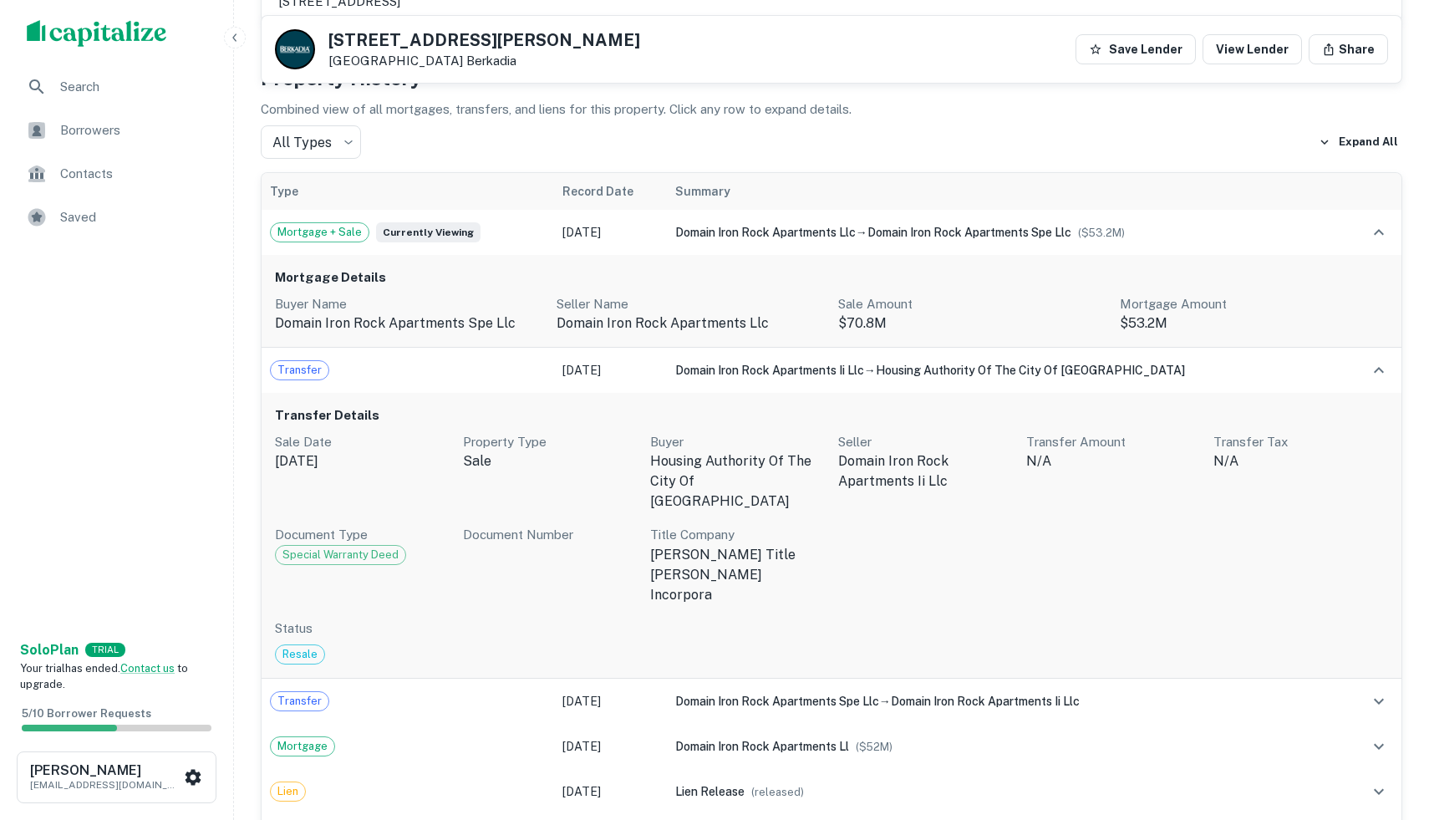
click at [384, 323] on p "domain iron rock apartments spe llc" at bounding box center [409, 323] width 268 height 20
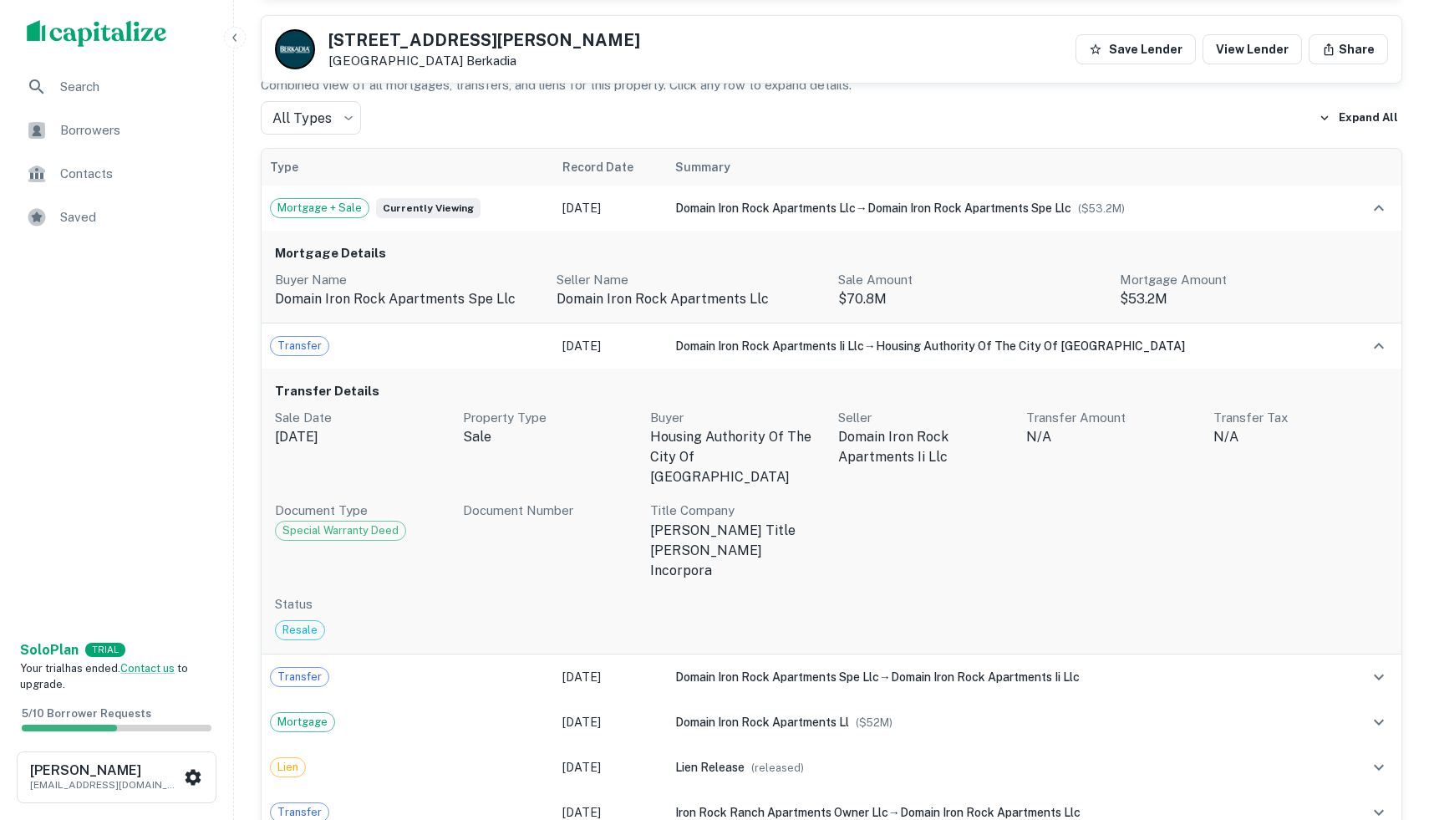
scroll to position [408, 0]
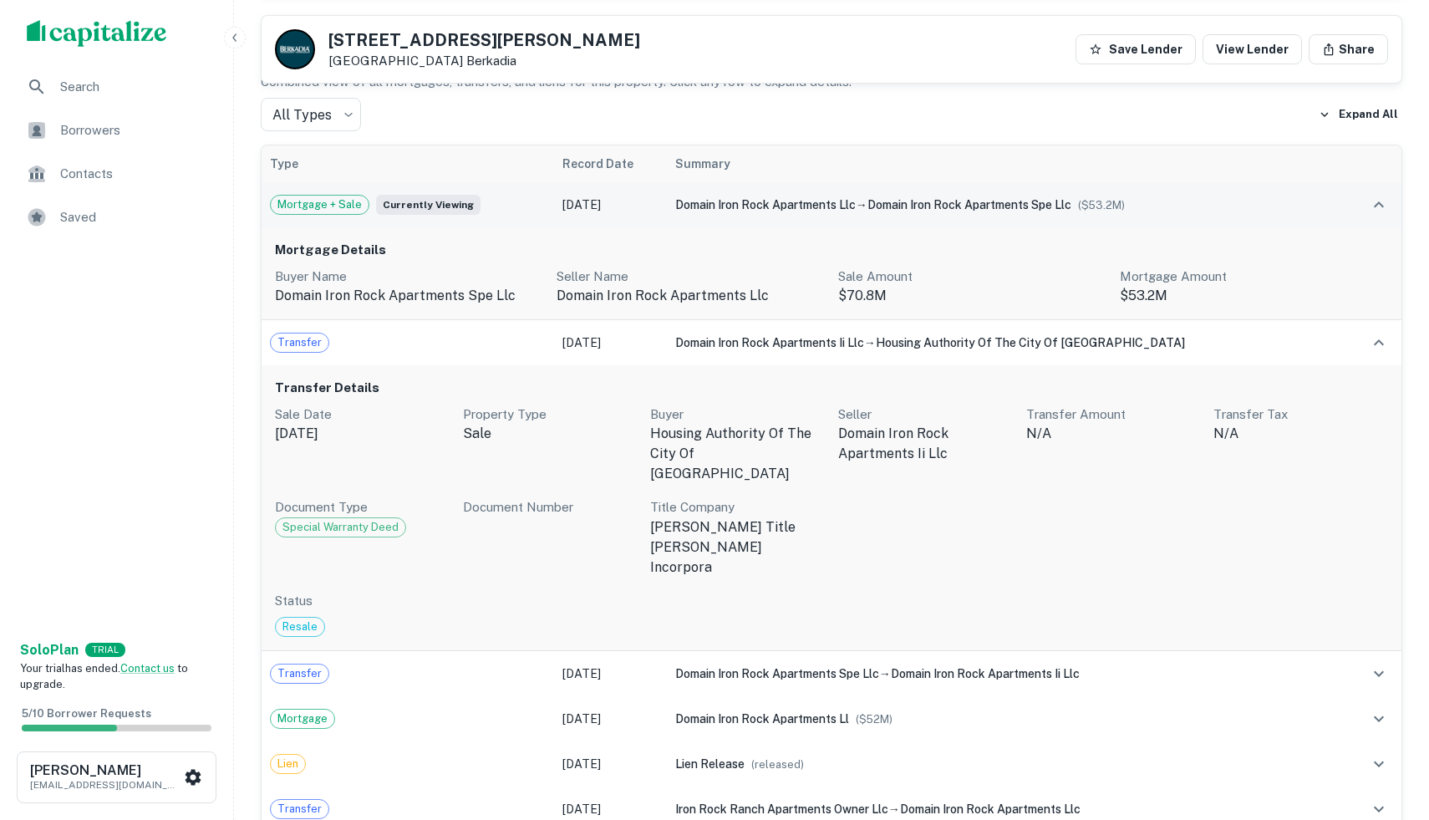
click at [499, 196] on div "Mortgage + Sale Currently viewing" at bounding box center [408, 205] width 276 height 20
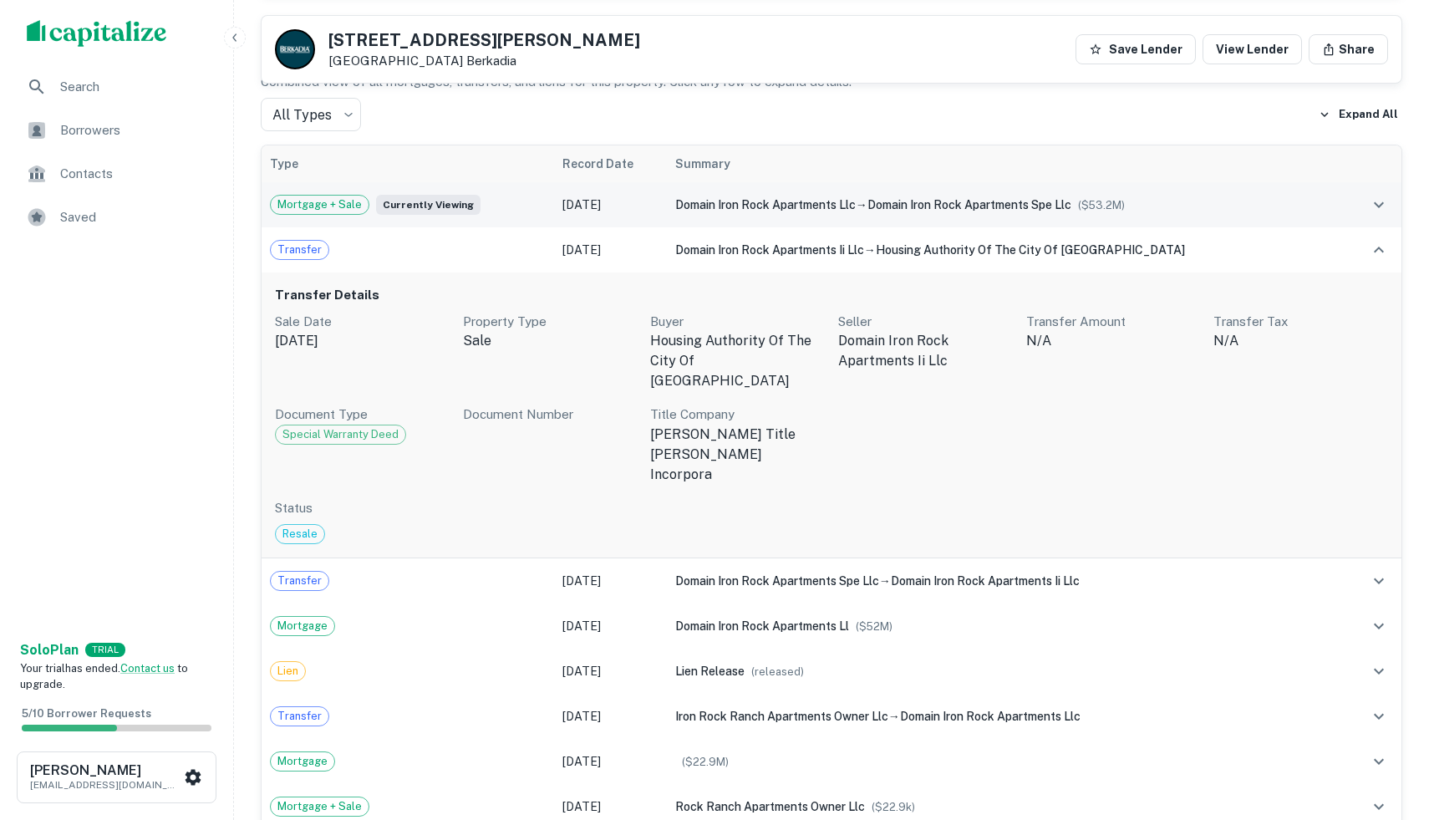
click at [499, 196] on div "Mortgage + Sale Currently viewing" at bounding box center [408, 205] width 276 height 20
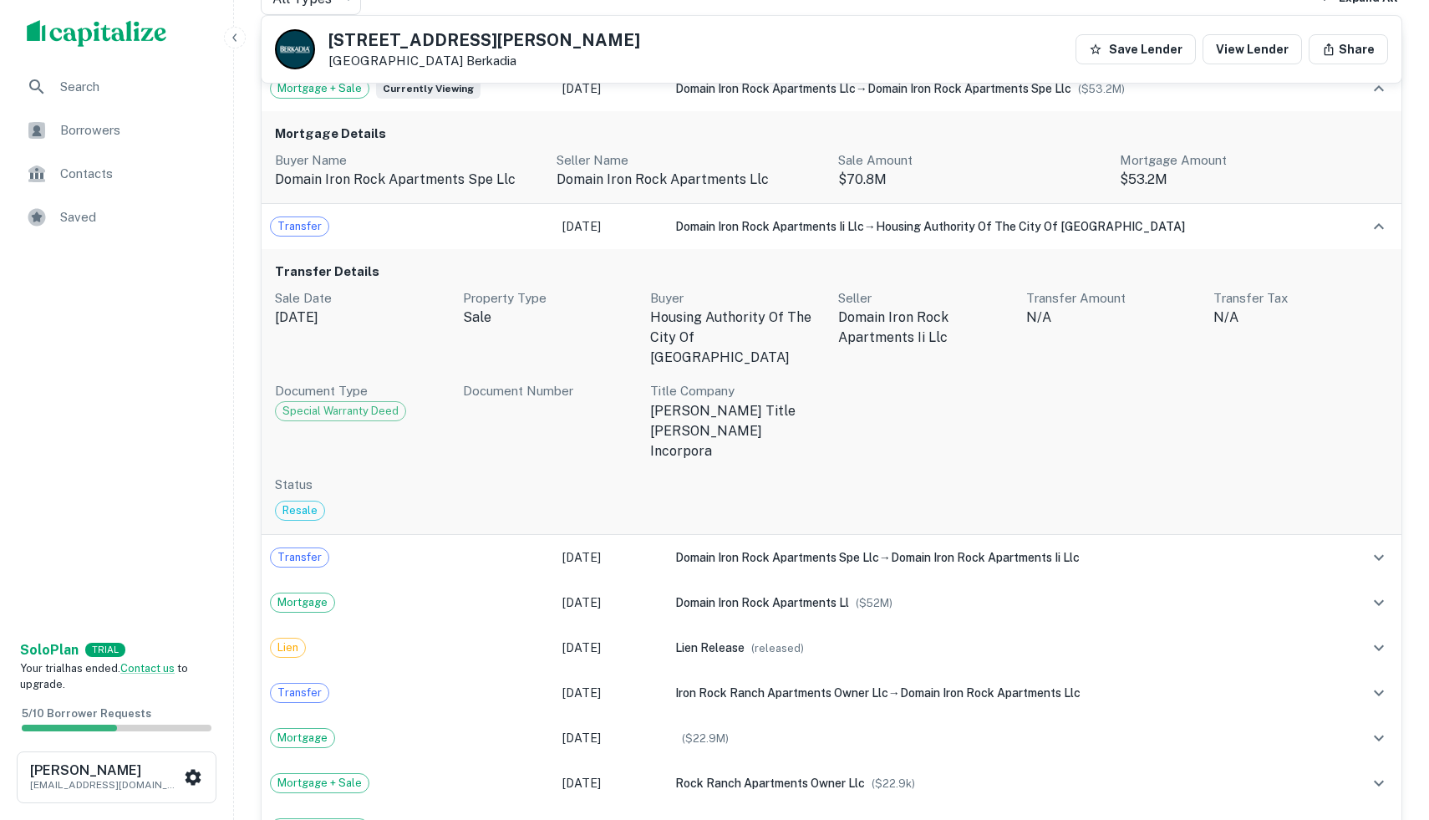
scroll to position [635, 0]
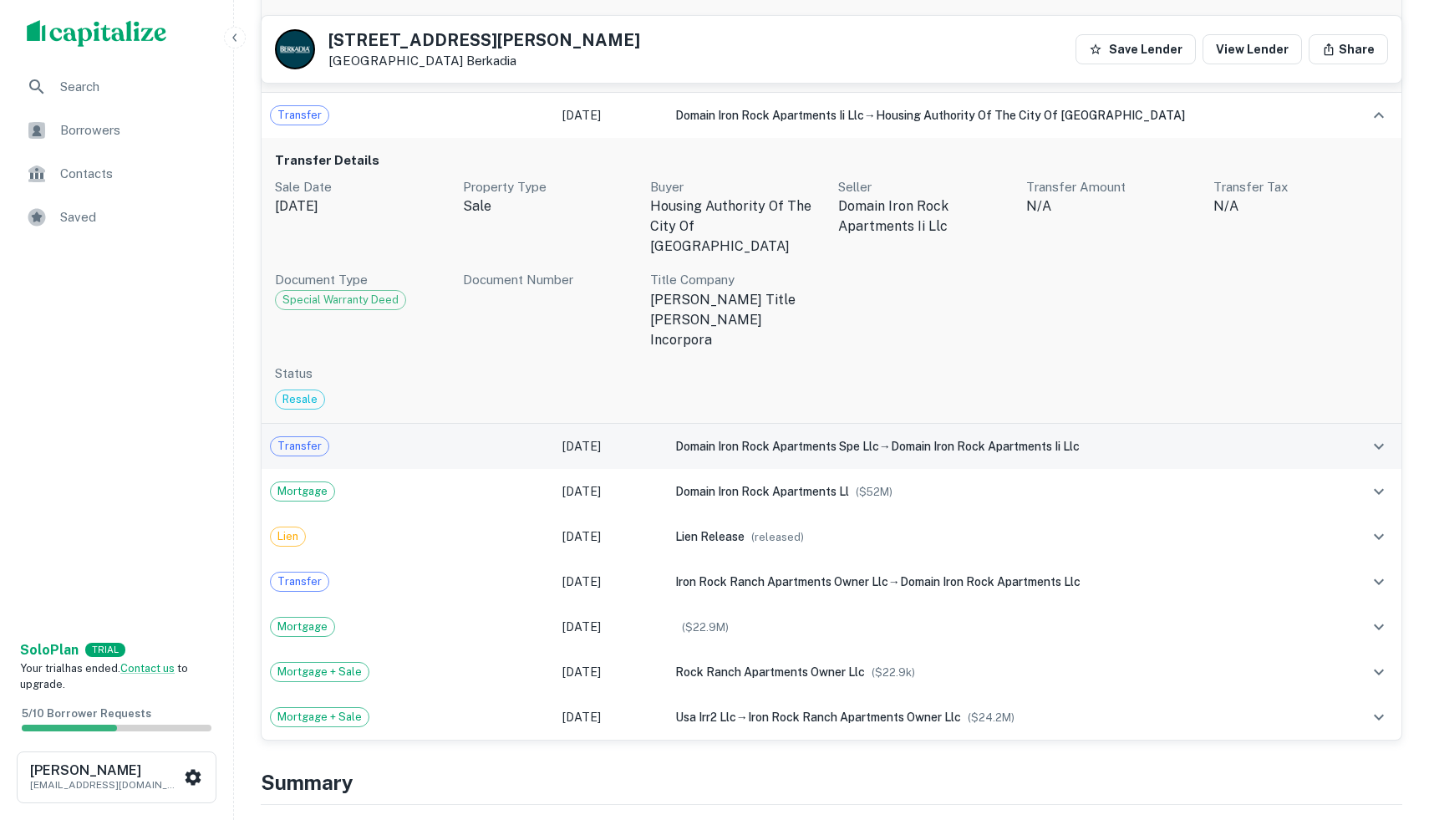
click at [424, 436] on div "Transfer" at bounding box center [408, 446] width 276 height 20
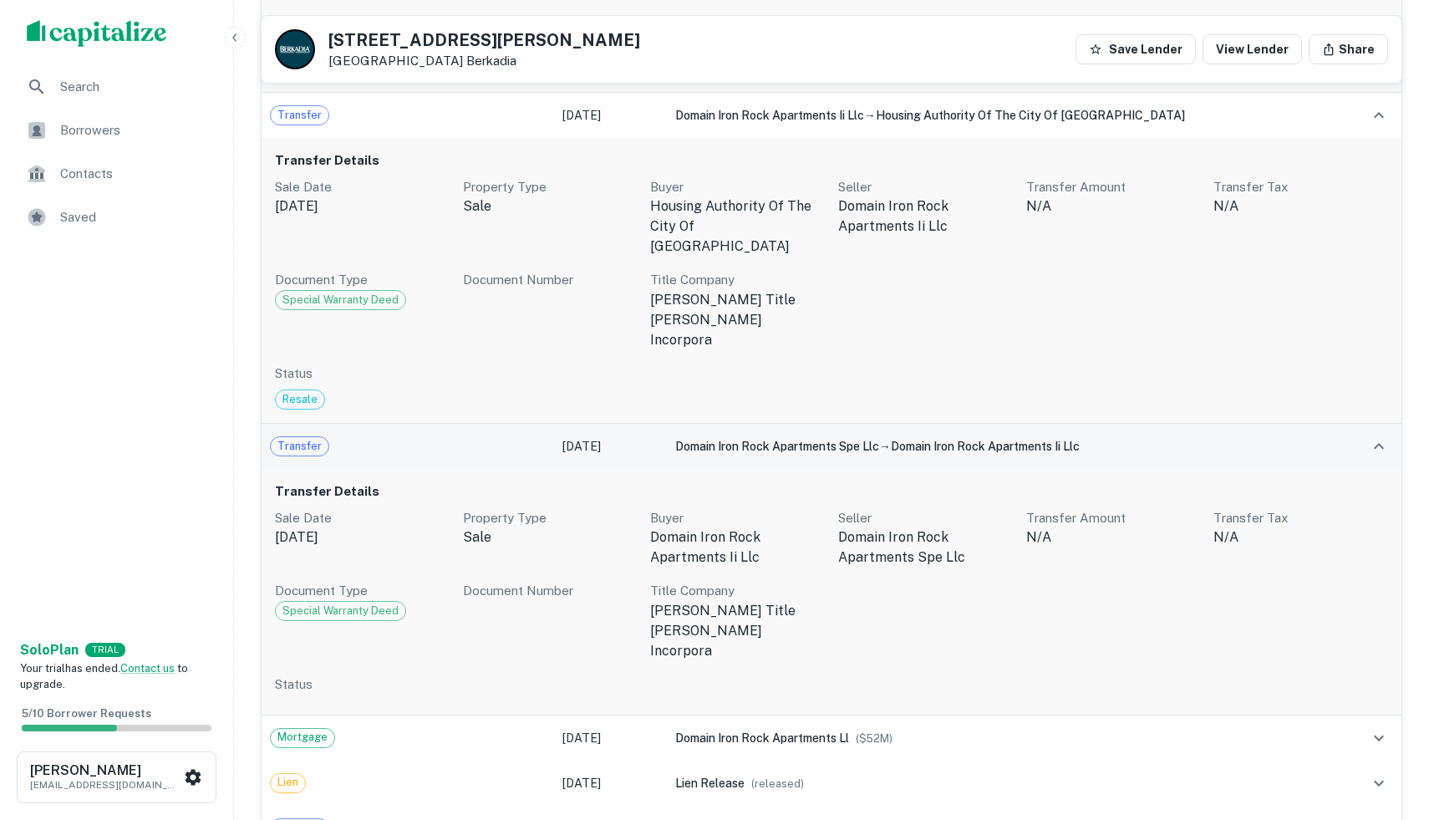
scroll to position [742, 0]
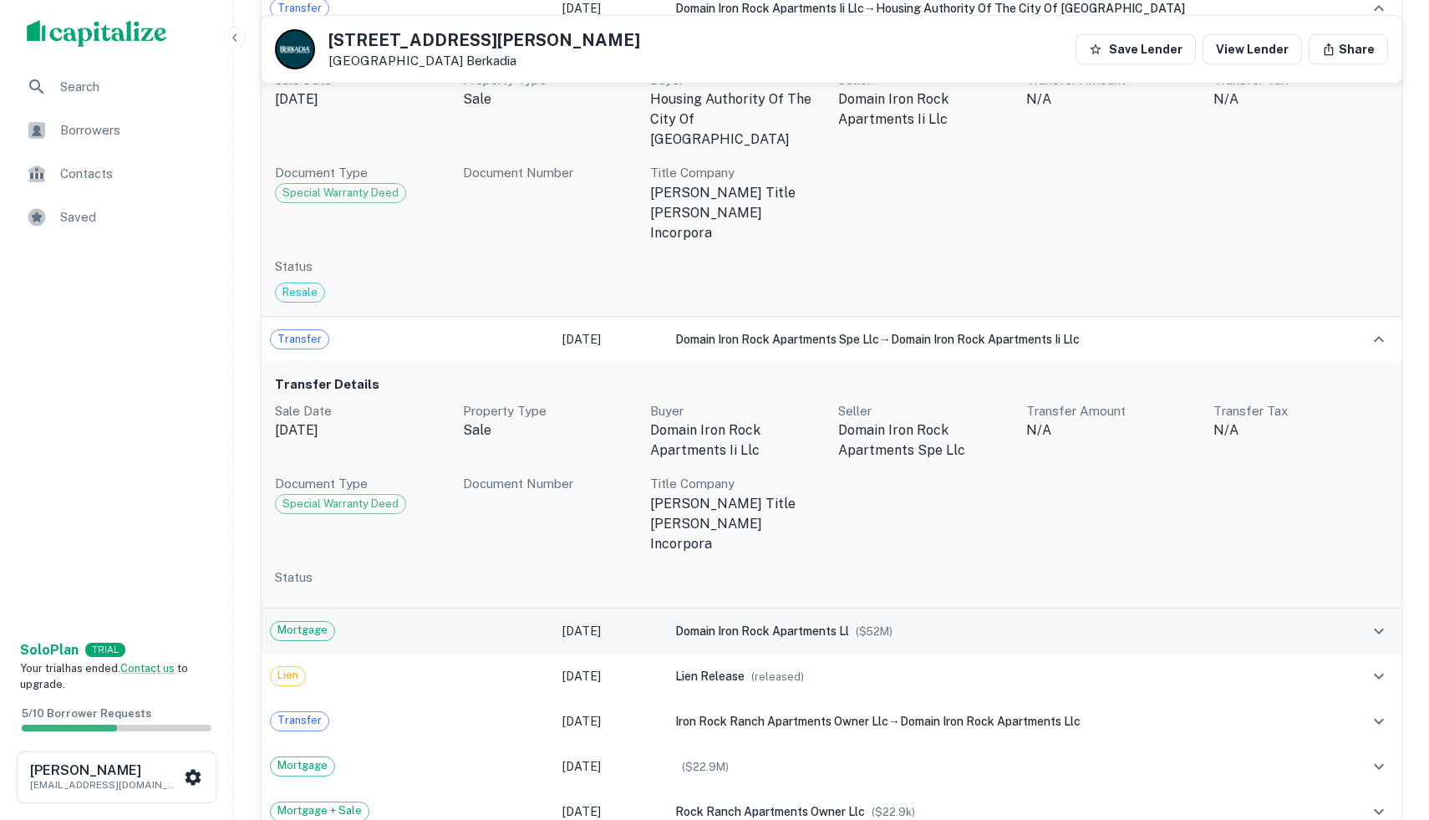
click at [438, 621] on div "Mortgage" at bounding box center [408, 631] width 276 height 20
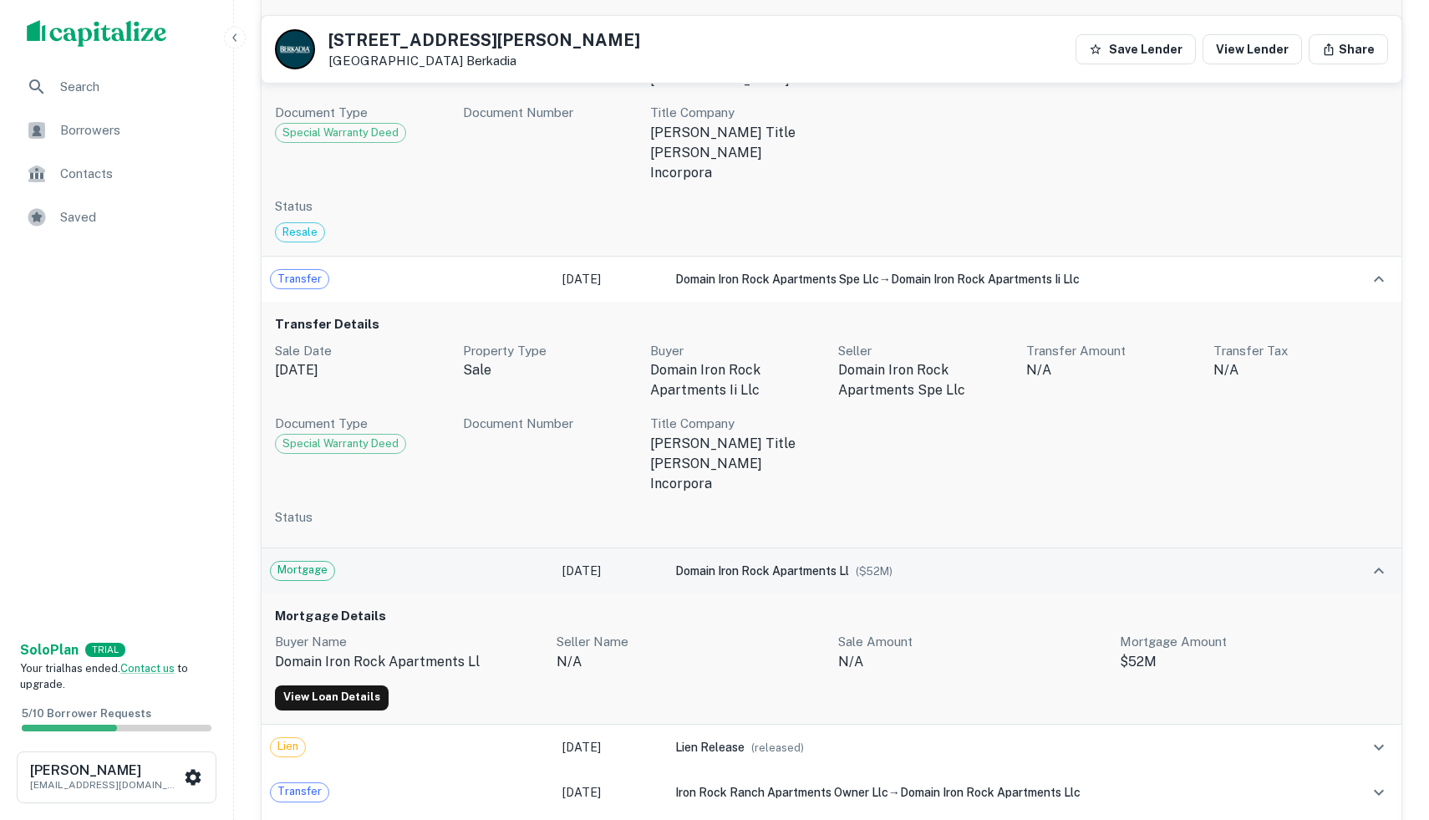
scroll to position [948, 0]
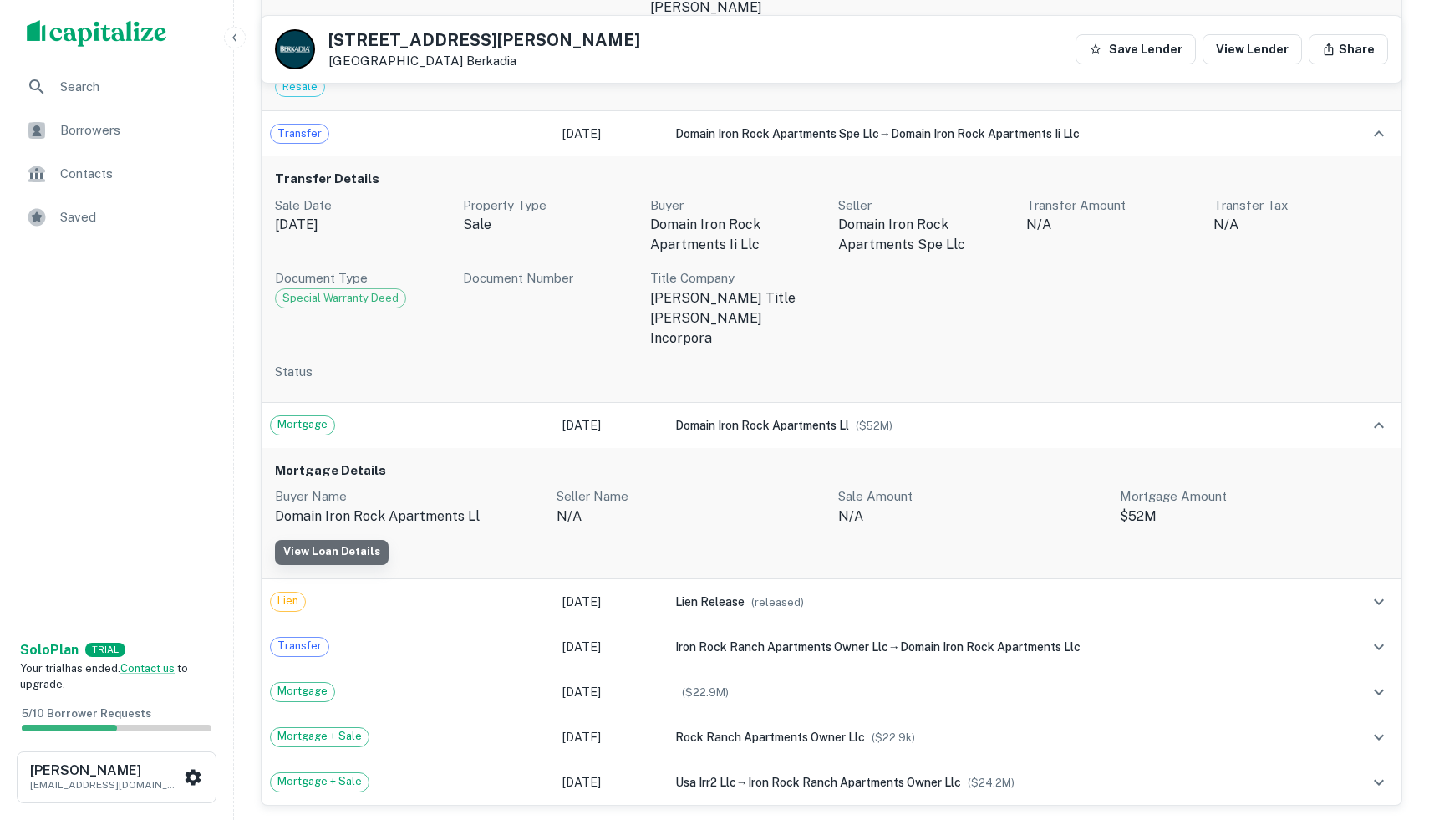
click at [369, 540] on link "View Loan Details" at bounding box center [332, 552] width 114 height 25
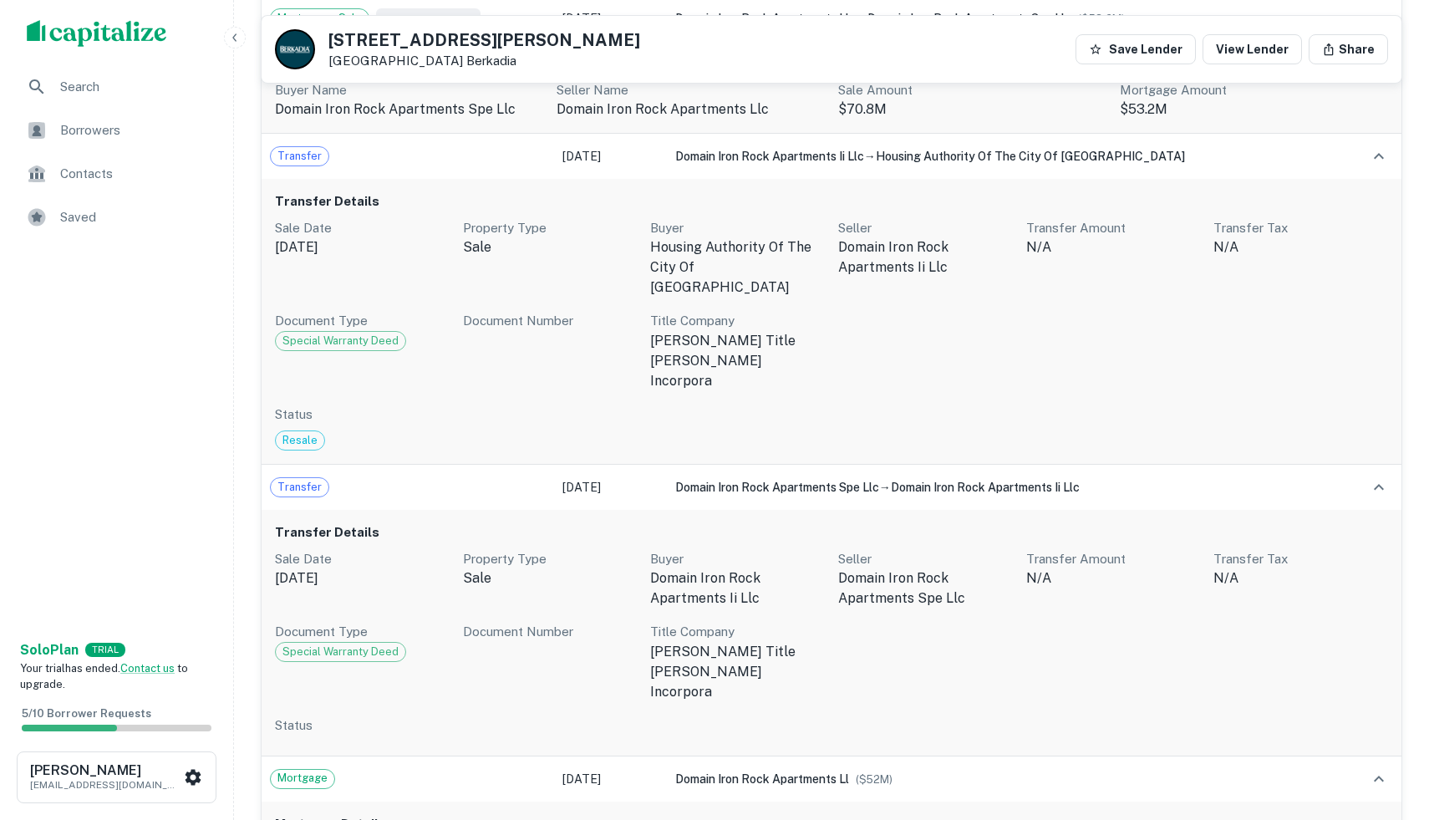
scroll to position [1025, 0]
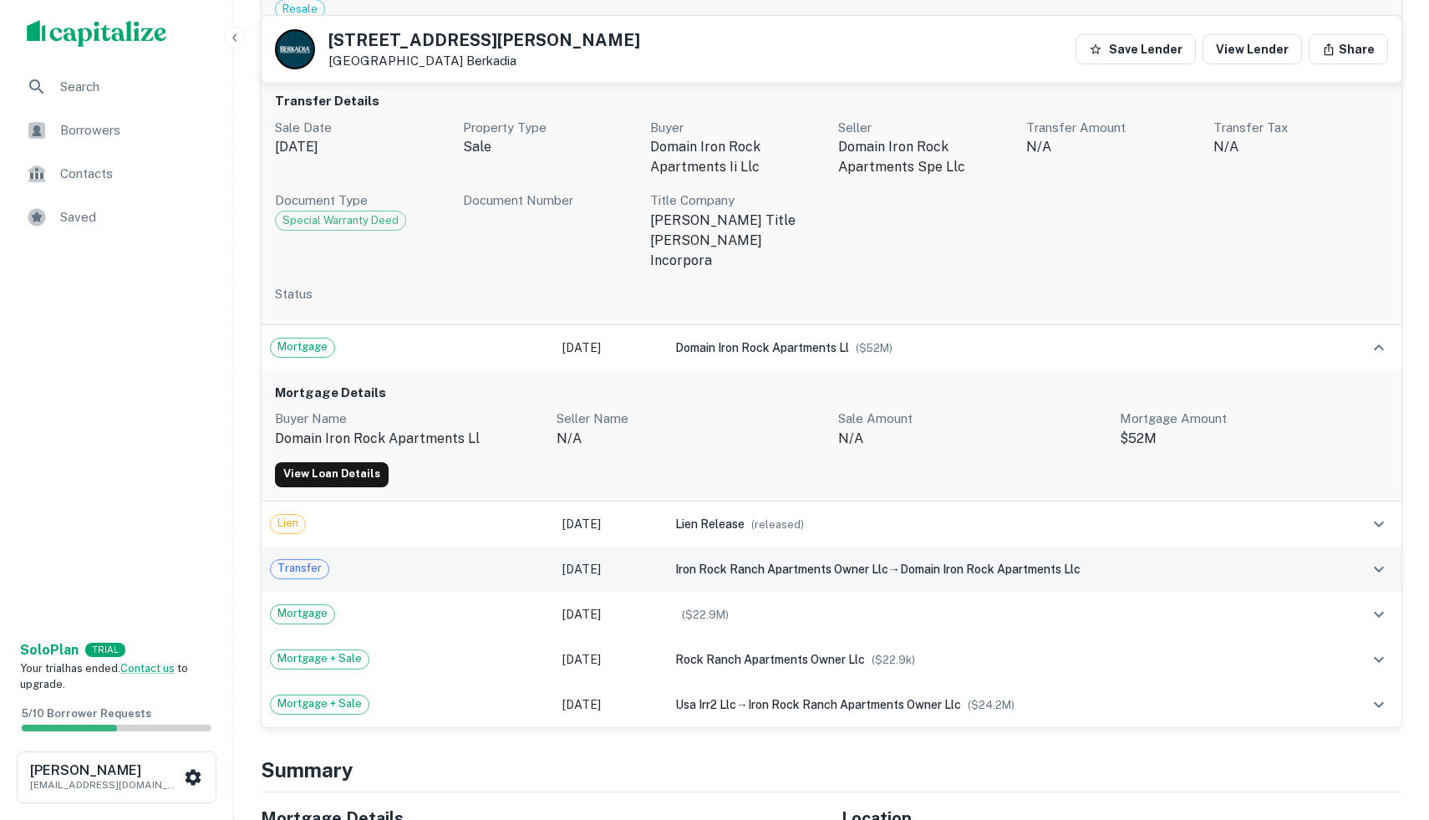
click at [493, 559] on div "Transfer" at bounding box center [408, 569] width 276 height 20
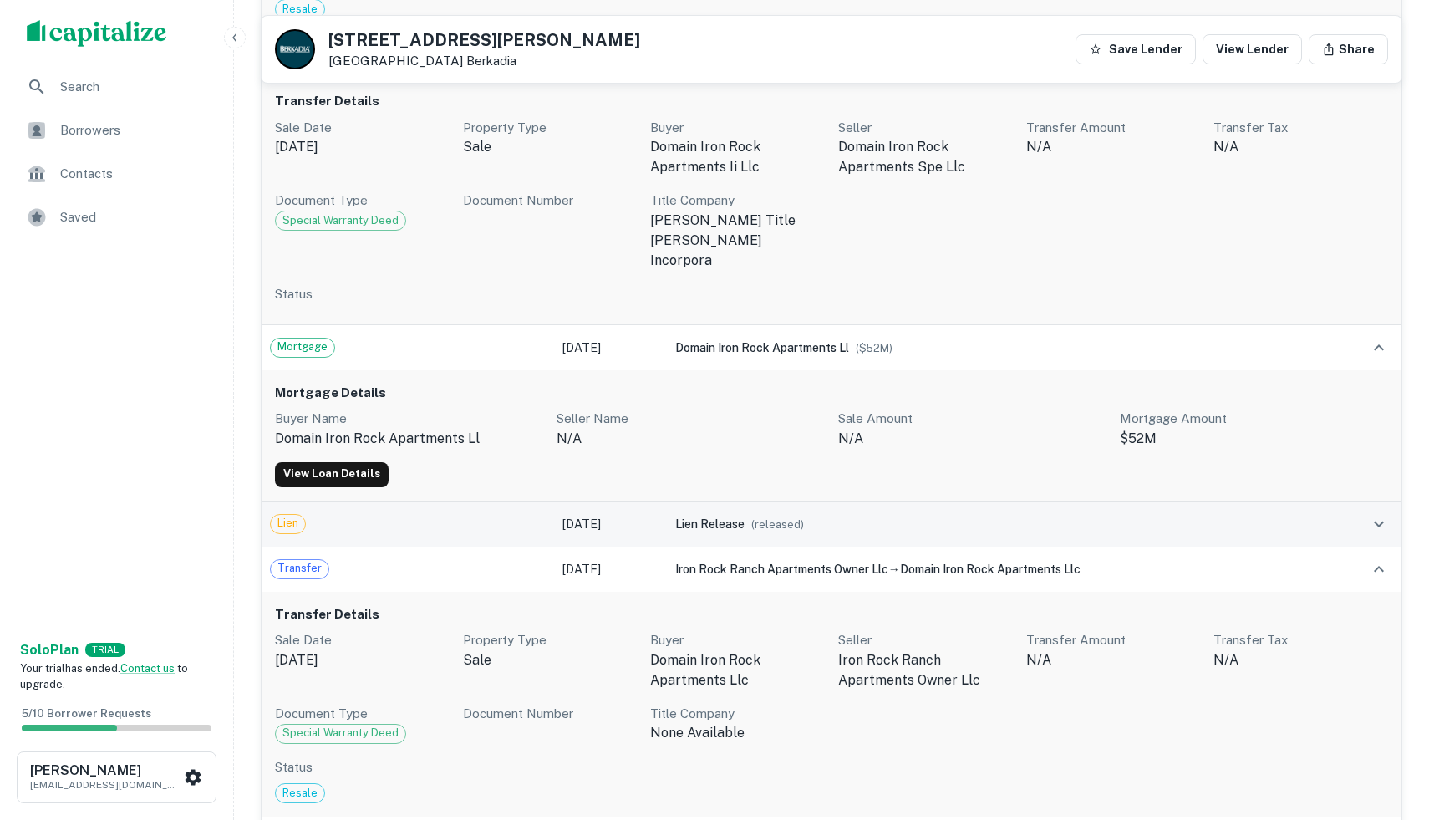
click at [491, 514] on div "Lien" at bounding box center [408, 524] width 276 height 20
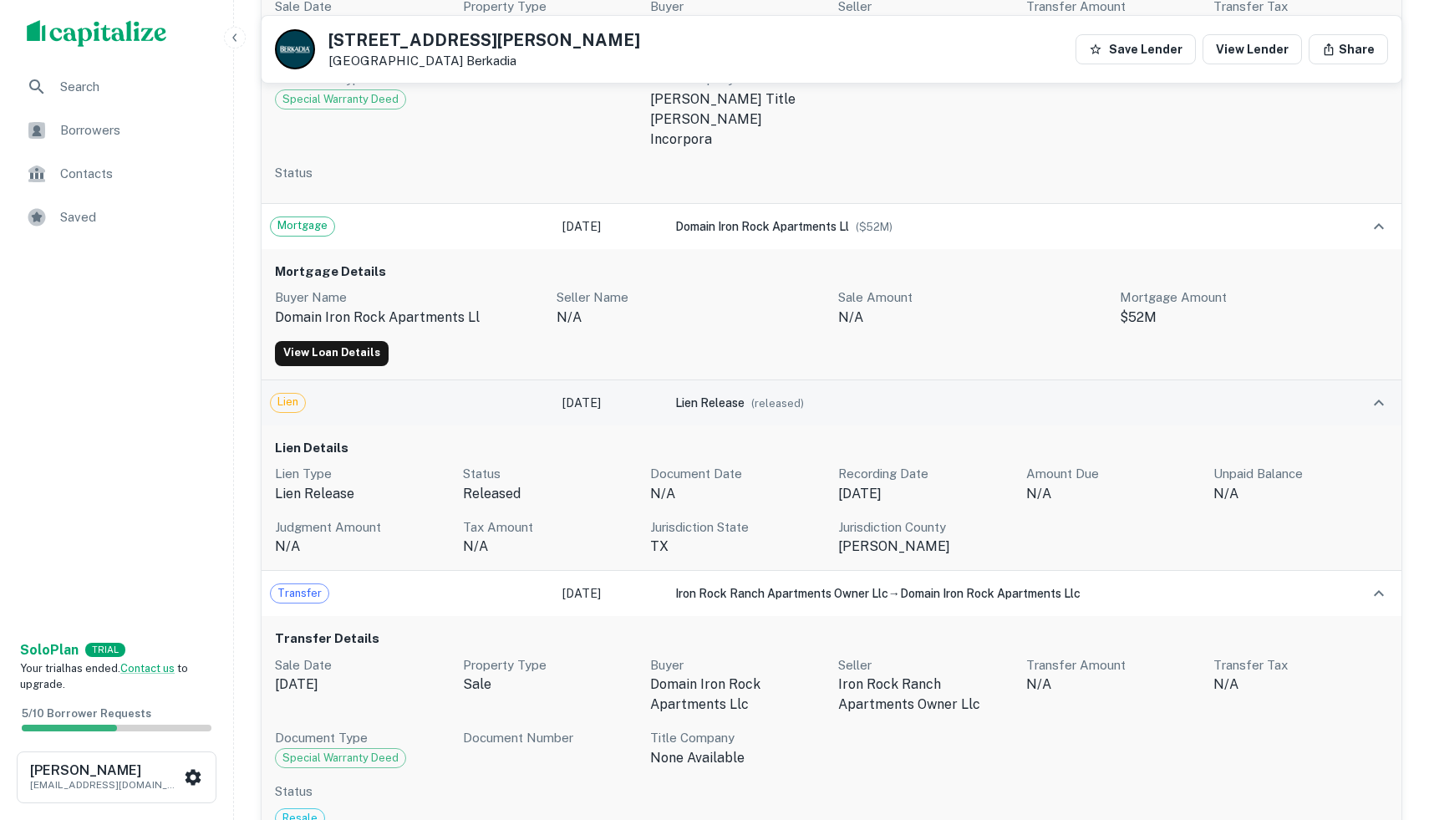
scroll to position [1299, 0]
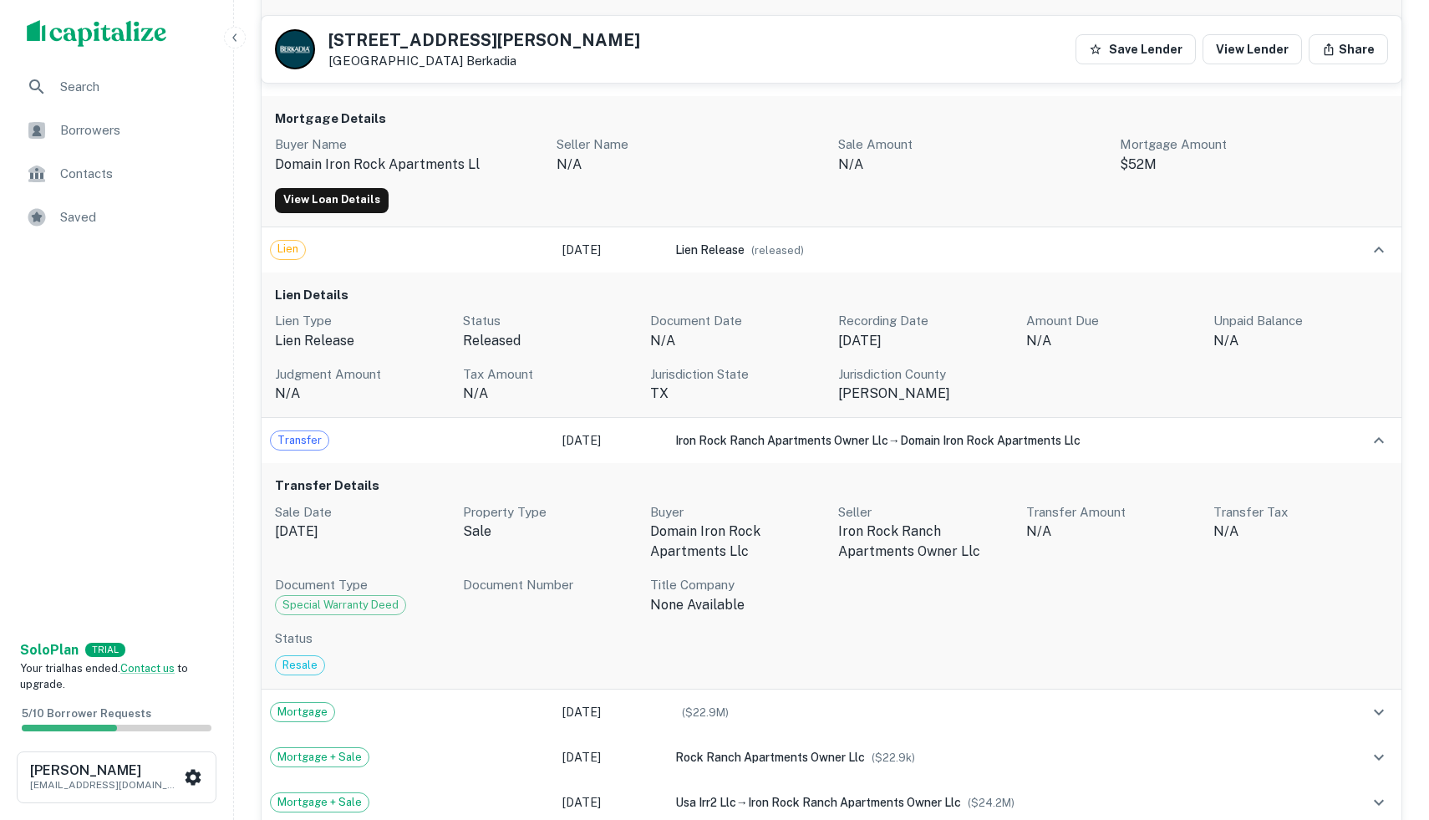
click at [306, 657] on span "Resale" at bounding box center [300, 665] width 48 height 17
click at [385, 655] on div "Resale" at bounding box center [831, 665] width 1113 height 20
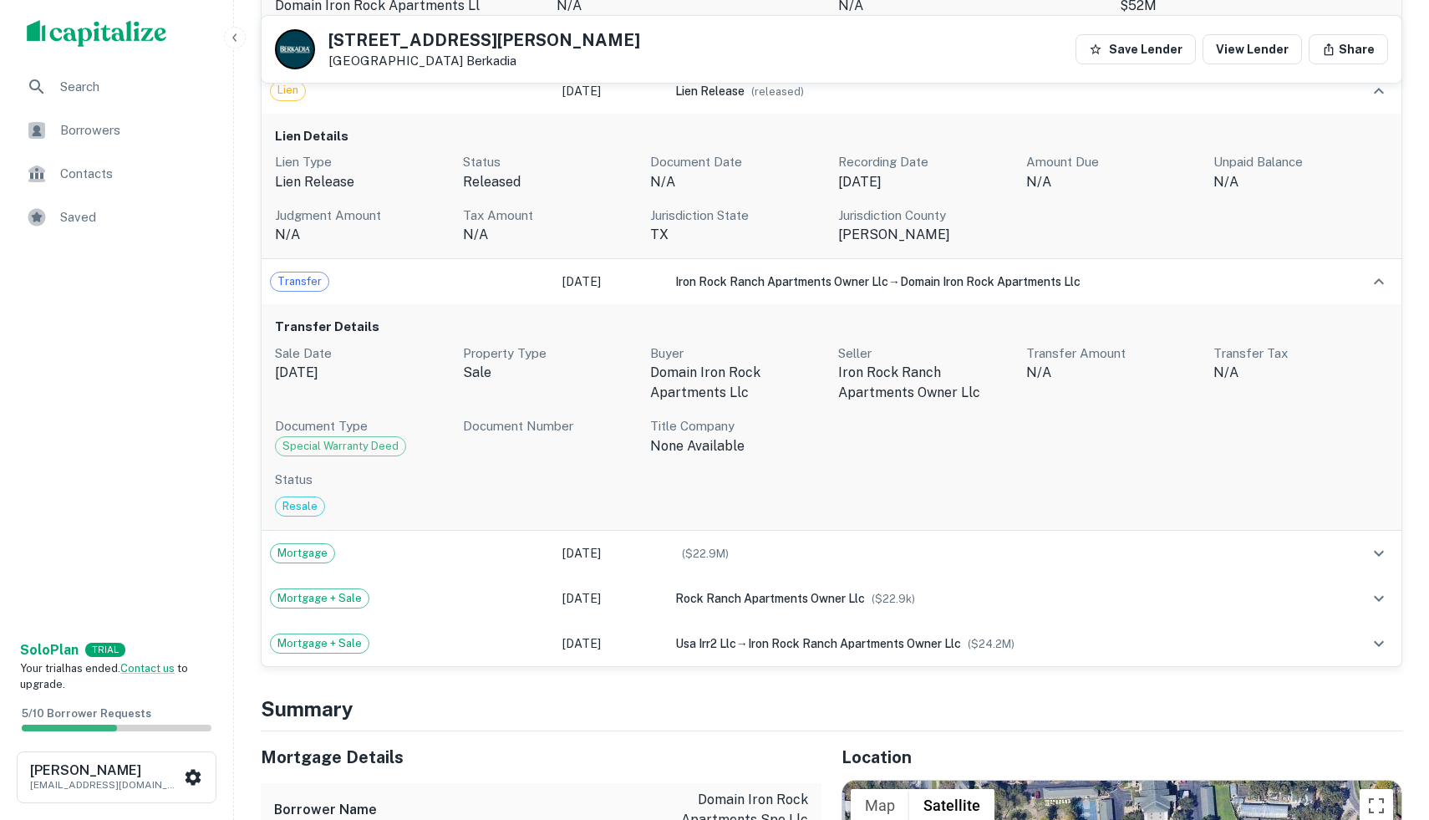
scroll to position [1460, 0]
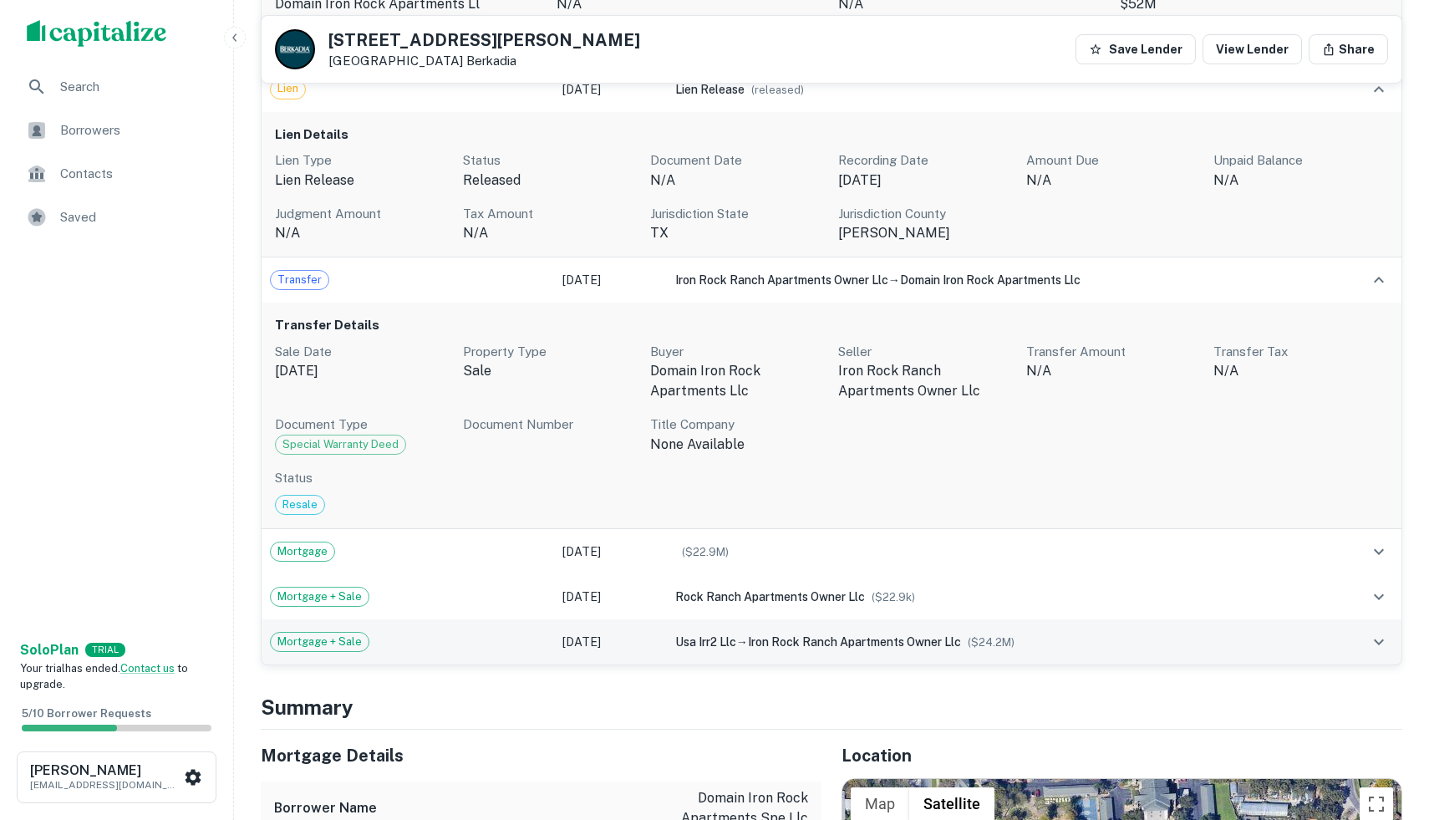
click at [469, 632] on div "Mortgage + Sale" at bounding box center [408, 642] width 276 height 20
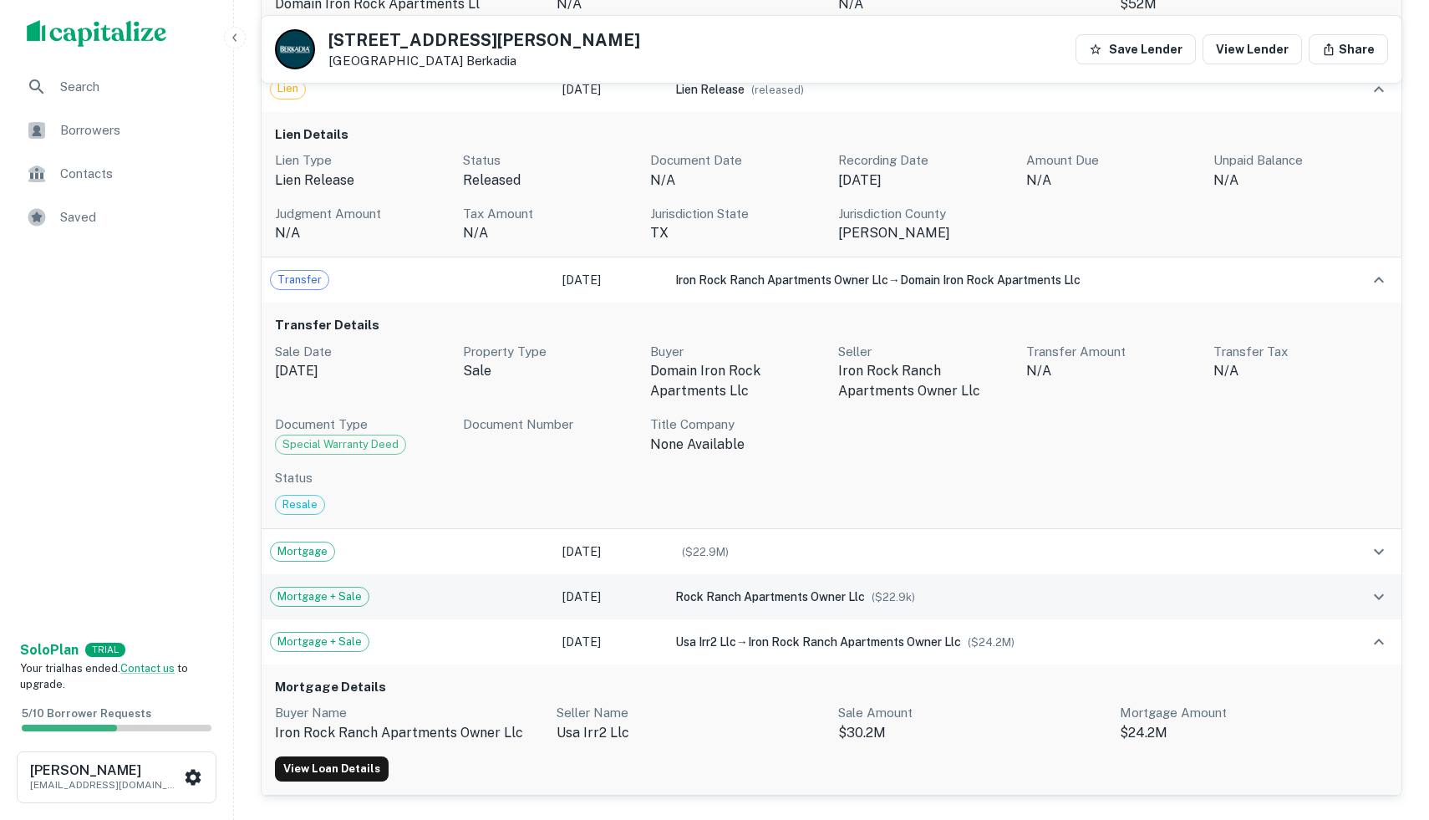
click at [470, 587] on div "Mortgage + Sale" at bounding box center [408, 597] width 276 height 20
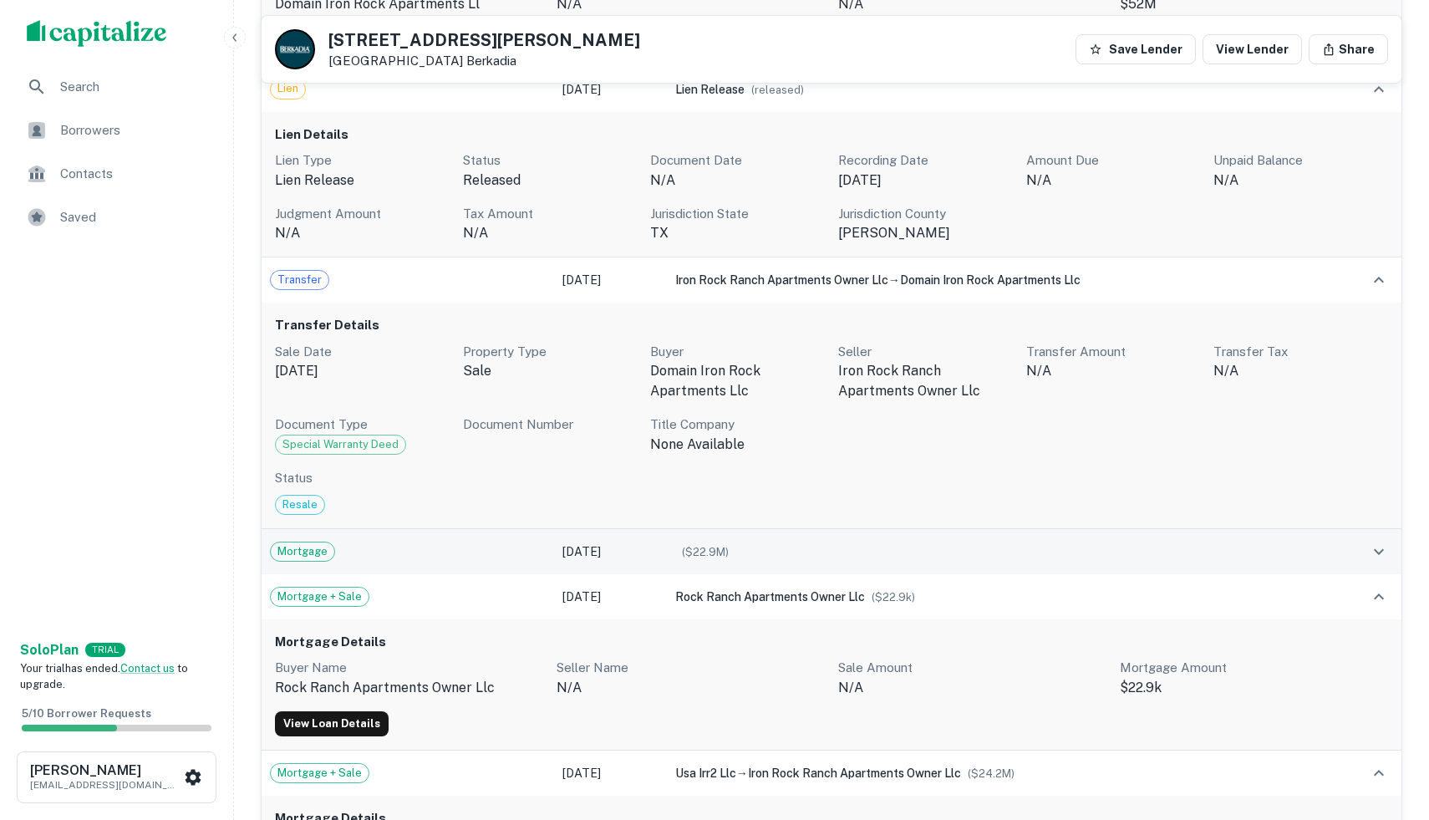
click at [471, 529] on td "Mortgage" at bounding box center [408, 551] width 292 height 45
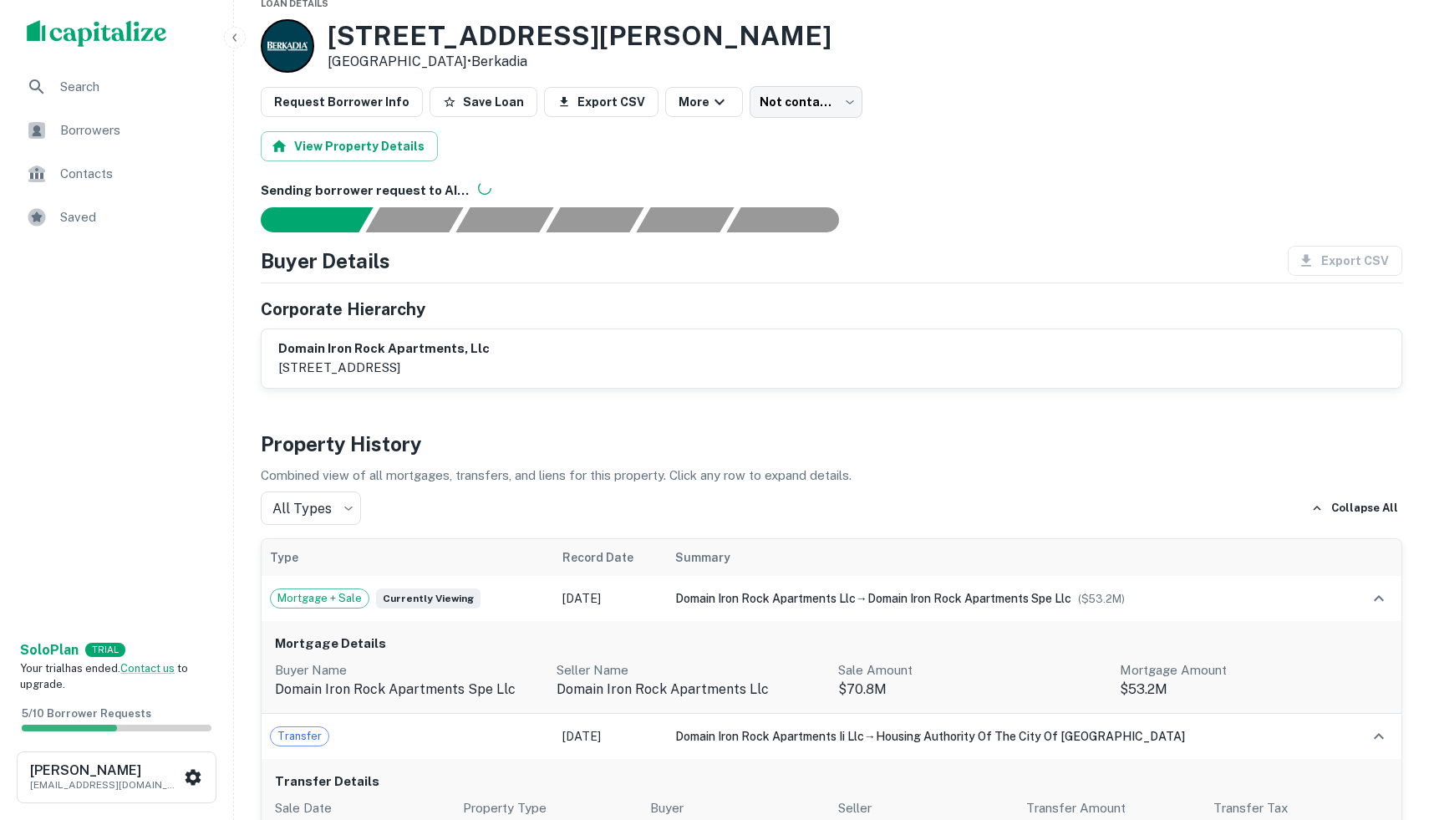
scroll to position [0, 0]
